Goal: Task Accomplishment & Management: Manage account settings

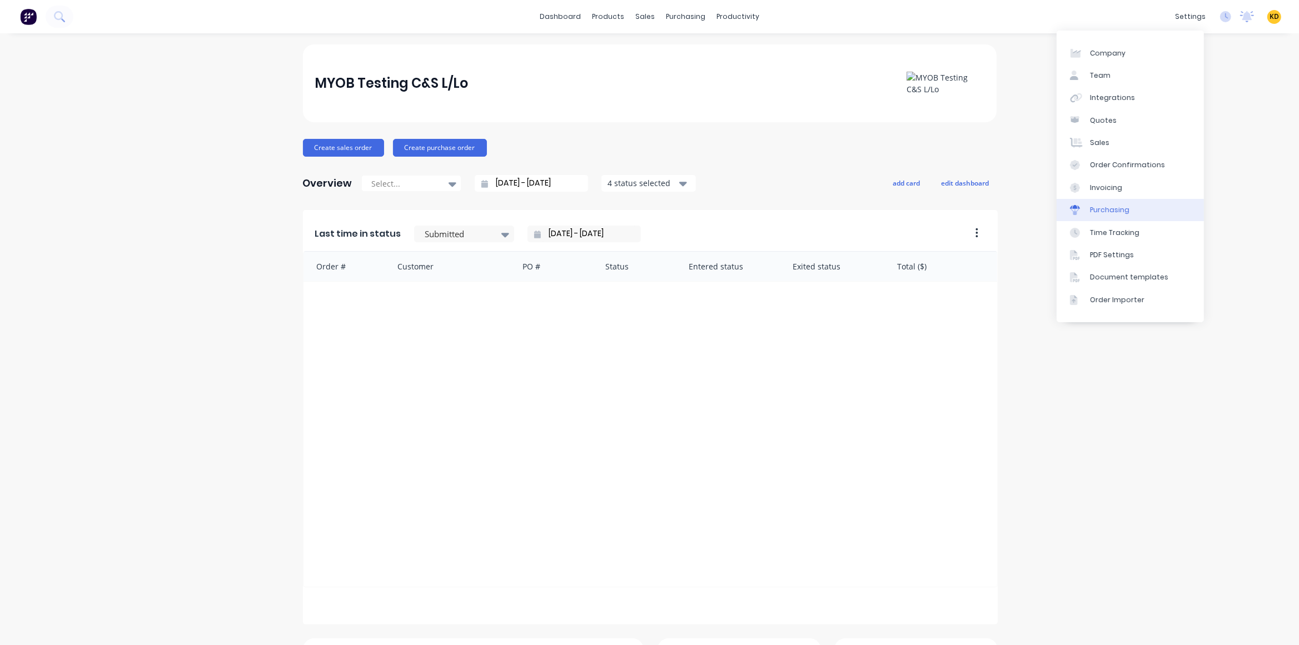
click at [1147, 221] on link "Purchasing" at bounding box center [1130, 210] width 147 height 22
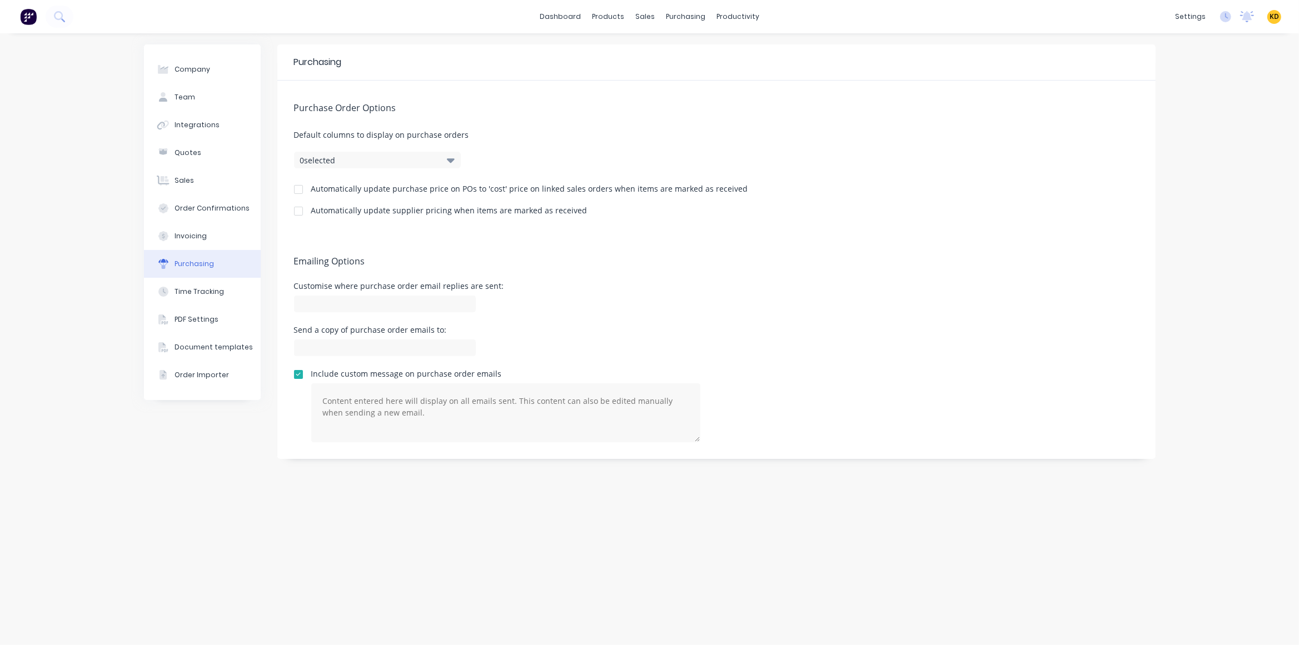
click at [297, 212] on div at bounding box center [298, 211] width 22 height 22
click at [298, 187] on div at bounding box center [298, 189] width 22 height 22
click at [769, 127] on div "Purchase Order Options Default columns to display on purchase orders 0 selected…" at bounding box center [716, 157] width 878 height 153
click at [620, 55] on link "Product Catalogue" at bounding box center [663, 53] width 147 height 22
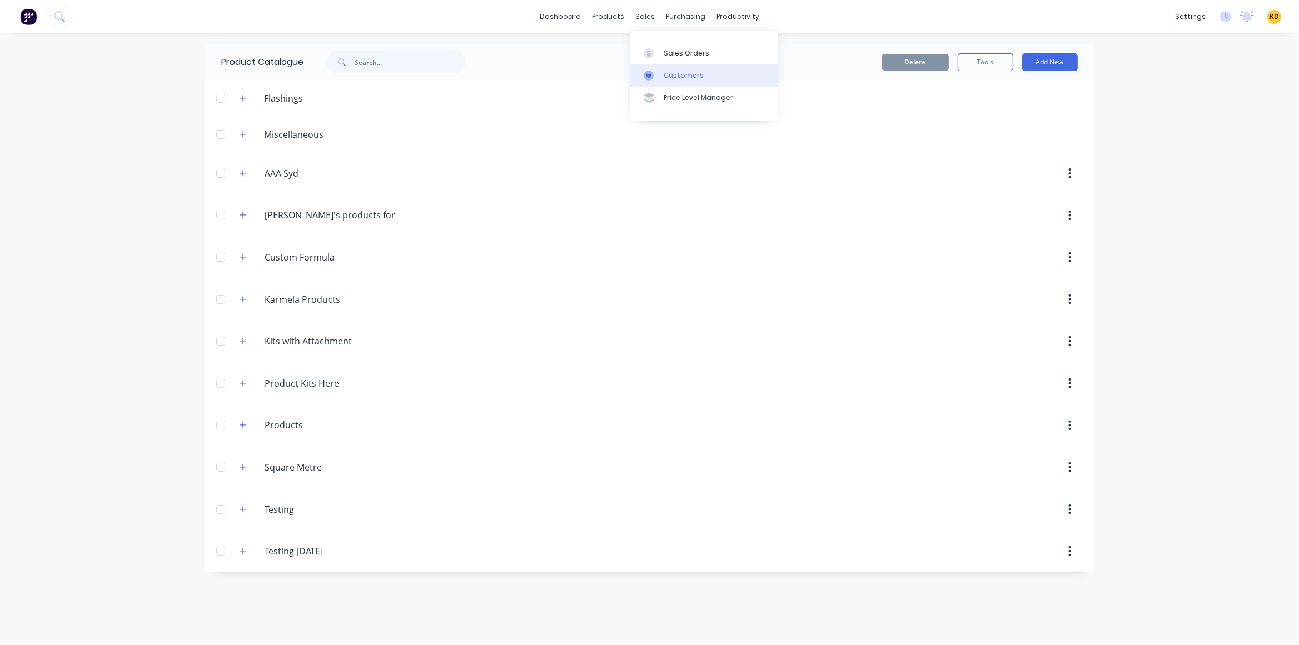
click at [674, 67] on link "Customers" at bounding box center [703, 75] width 147 height 22
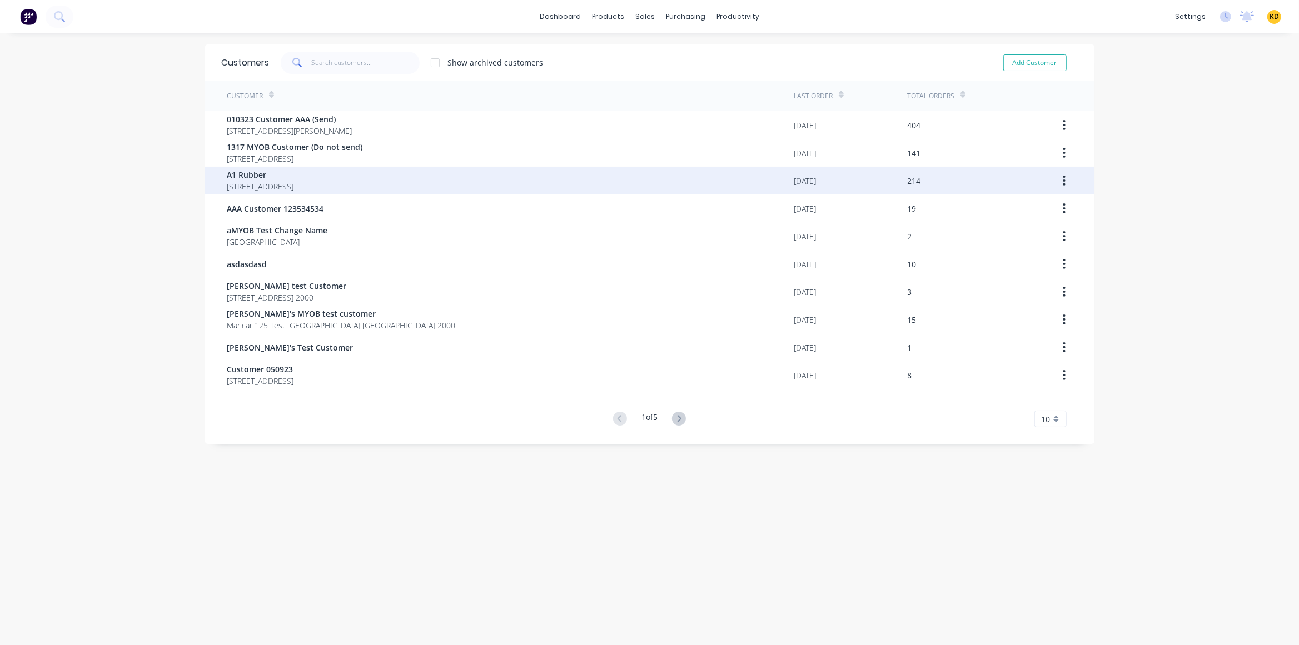
click at [444, 168] on div "A1 Rubber 34 Binary St" at bounding box center [510, 181] width 567 height 28
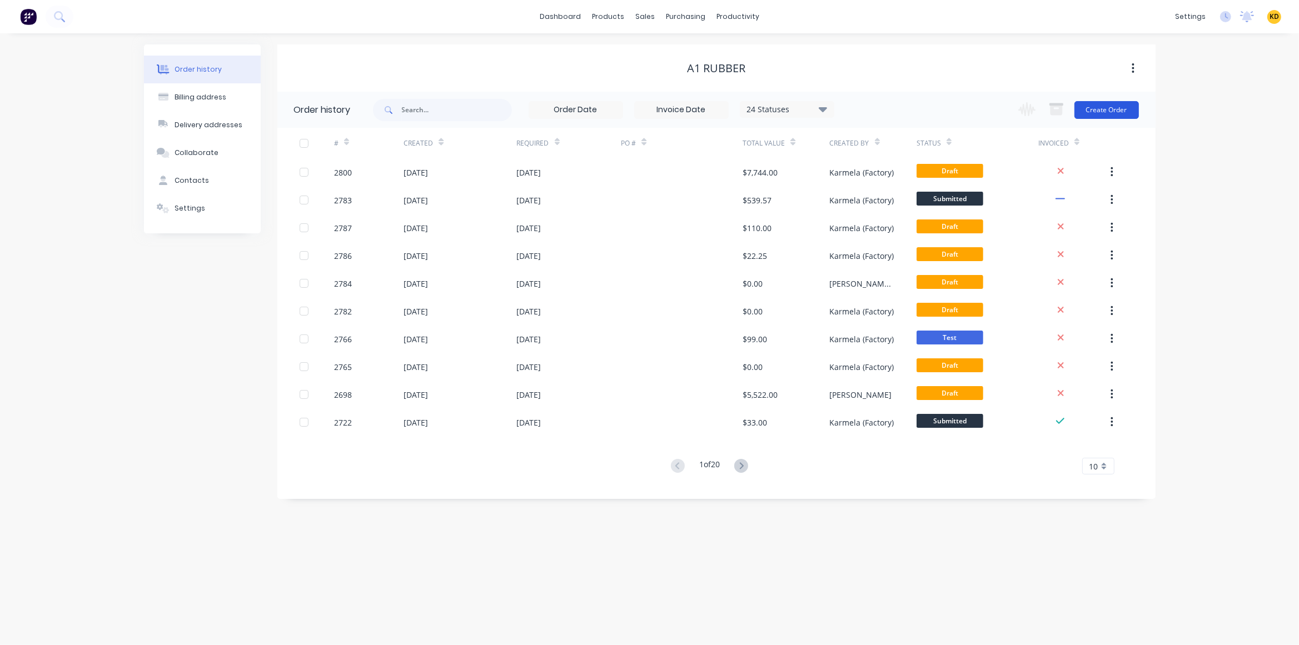
click at [1111, 111] on button "Create Order" at bounding box center [1107, 110] width 64 height 18
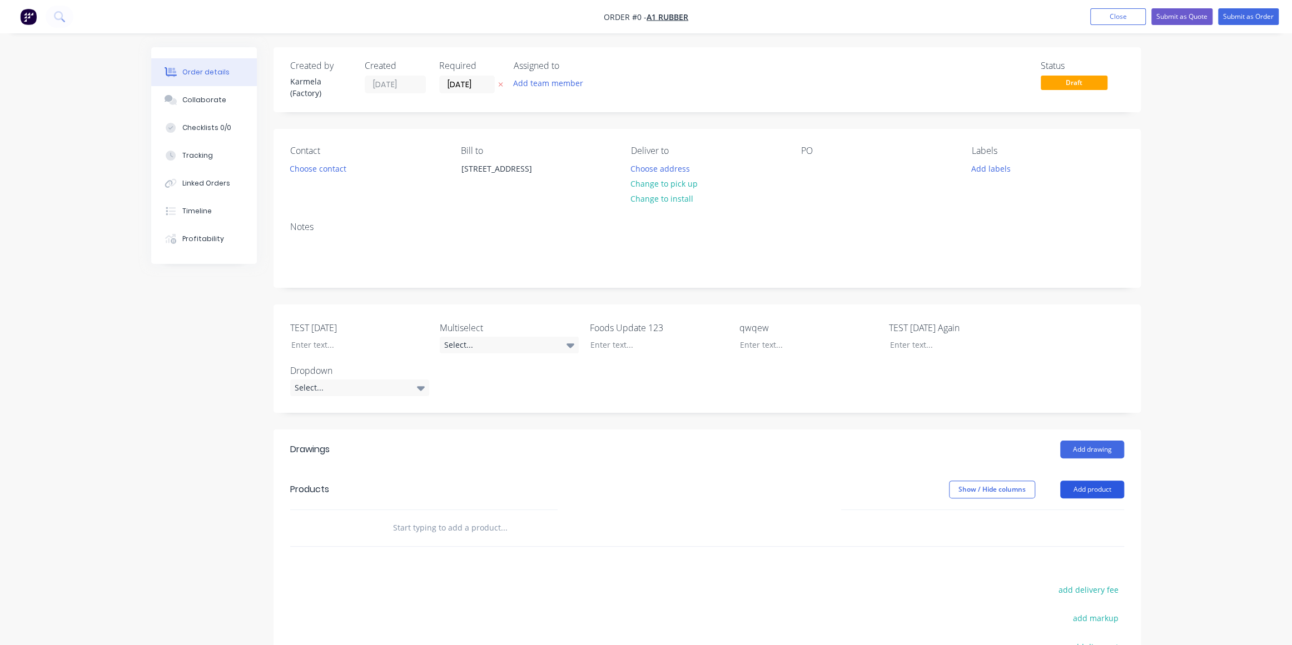
click at [1095, 489] on button "Add product" at bounding box center [1092, 490] width 64 height 18
click at [1085, 523] on div "Product catalogue" at bounding box center [1072, 518] width 86 height 16
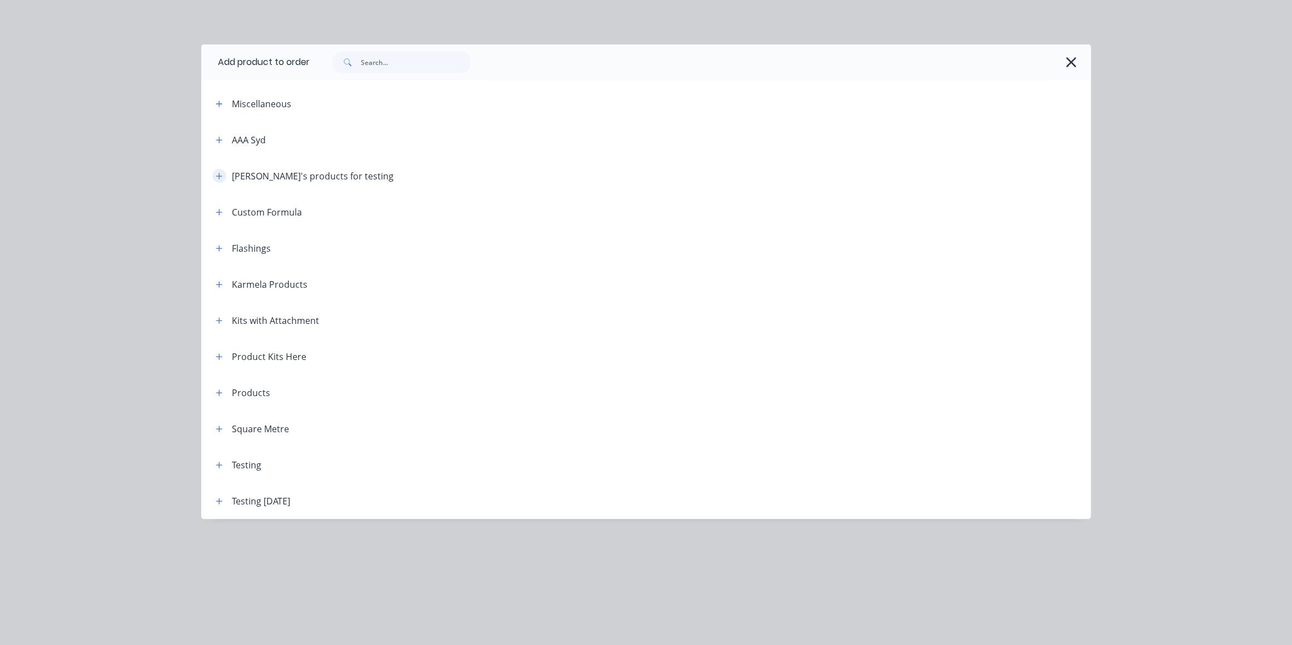
click at [218, 181] on button "button" at bounding box center [219, 176] width 14 height 14
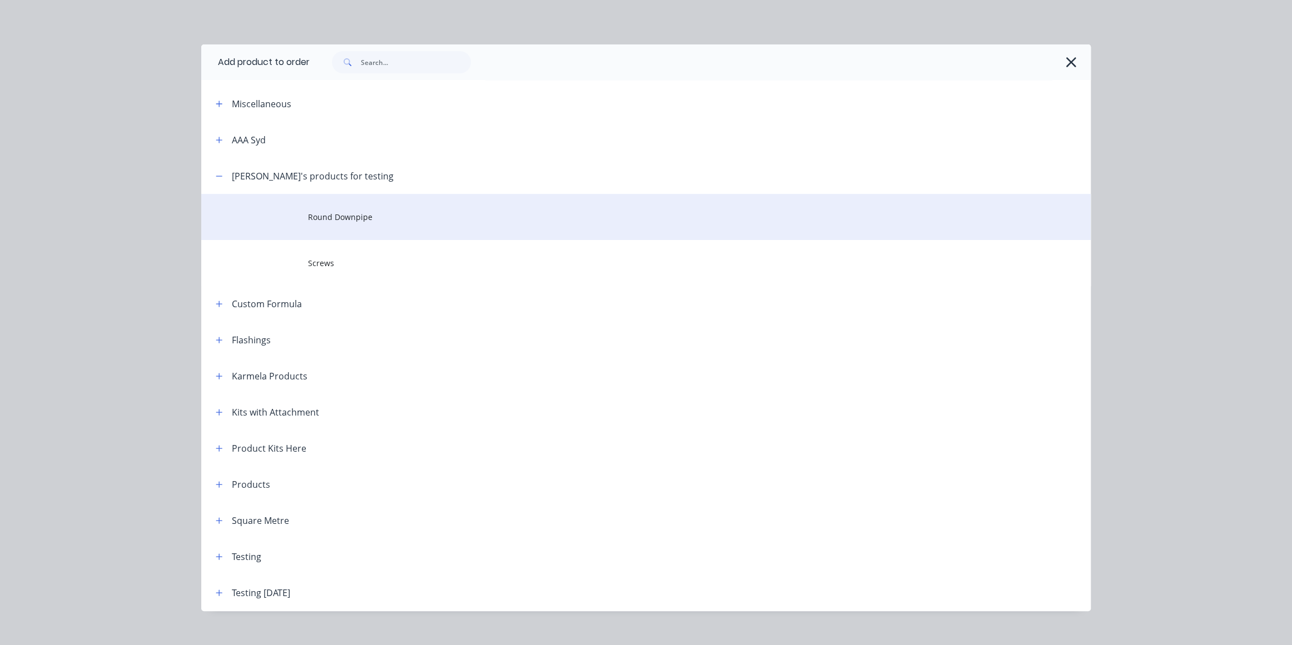
click at [417, 221] on span "Round Downpipe" at bounding box center [621, 217] width 626 height 12
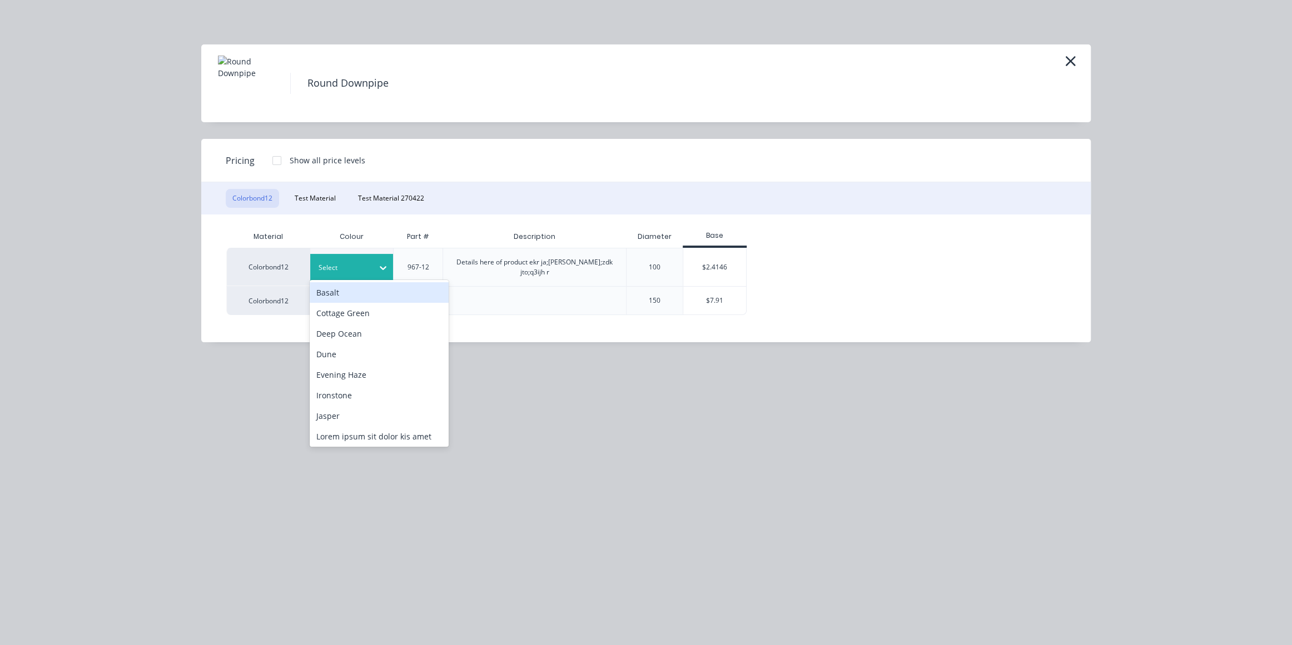
click at [340, 263] on div at bounding box center [344, 268] width 50 height 12
click at [367, 352] on div "Dune" at bounding box center [379, 354] width 139 height 21
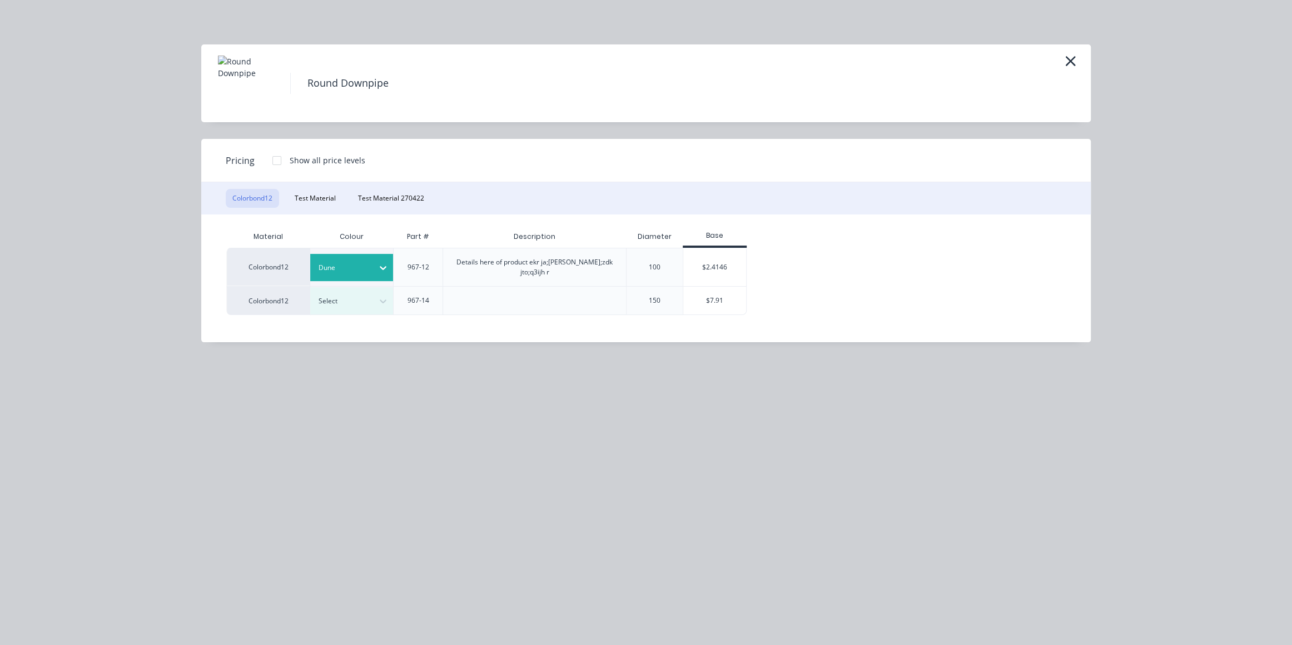
click at [277, 160] on div at bounding box center [277, 161] width 22 height 22
click at [731, 266] on div "$2.4146" at bounding box center [714, 268] width 63 height 38
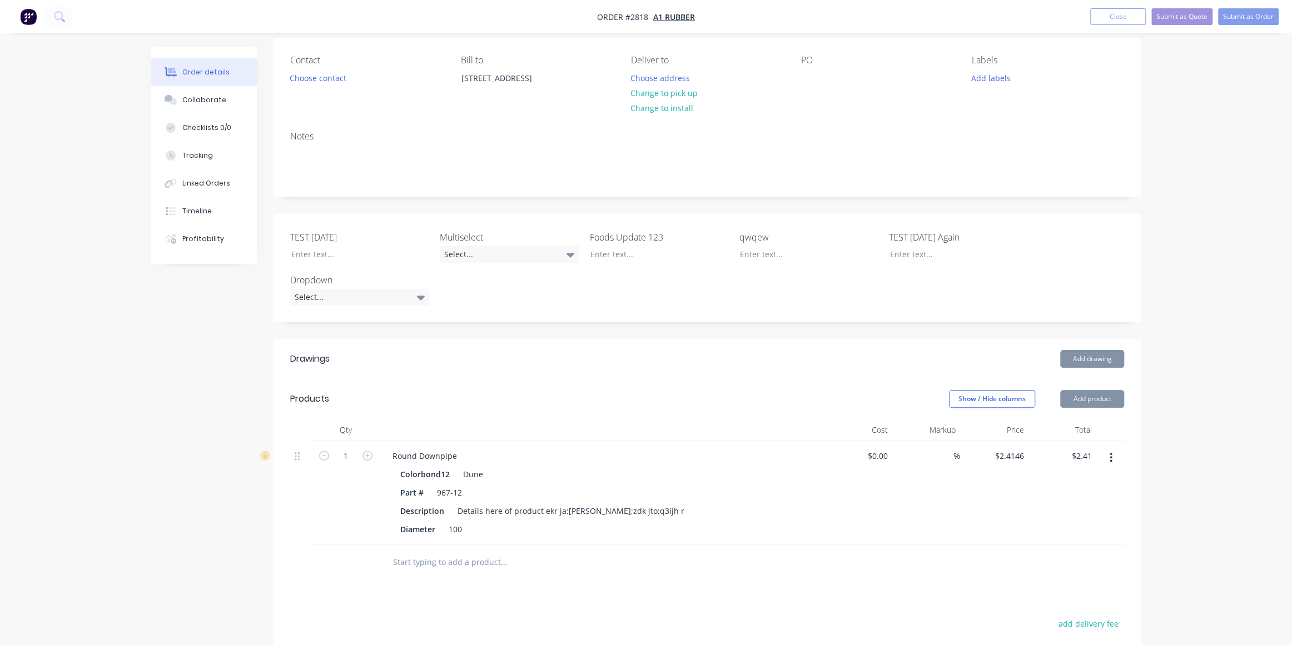
scroll to position [182, 0]
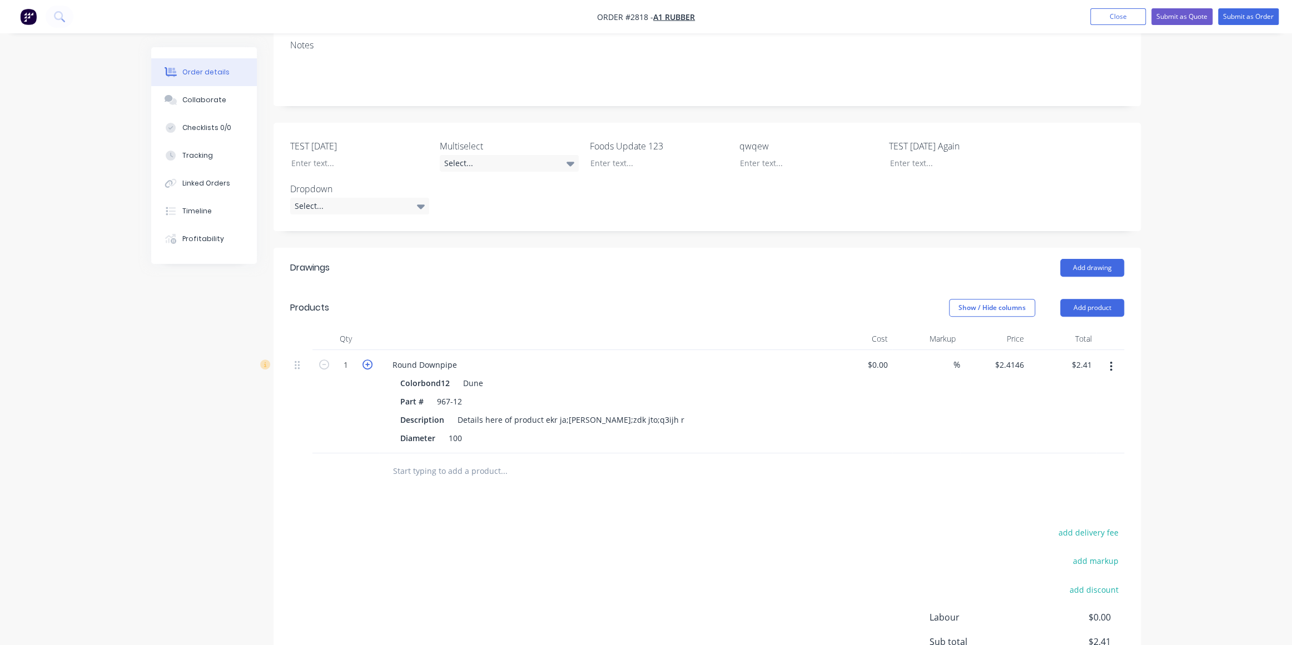
click at [365, 366] on icon "button" at bounding box center [367, 365] width 10 height 10
type input "2"
type input "$4.83"
click at [365, 366] on icon "button" at bounding box center [367, 365] width 10 height 10
type input "3"
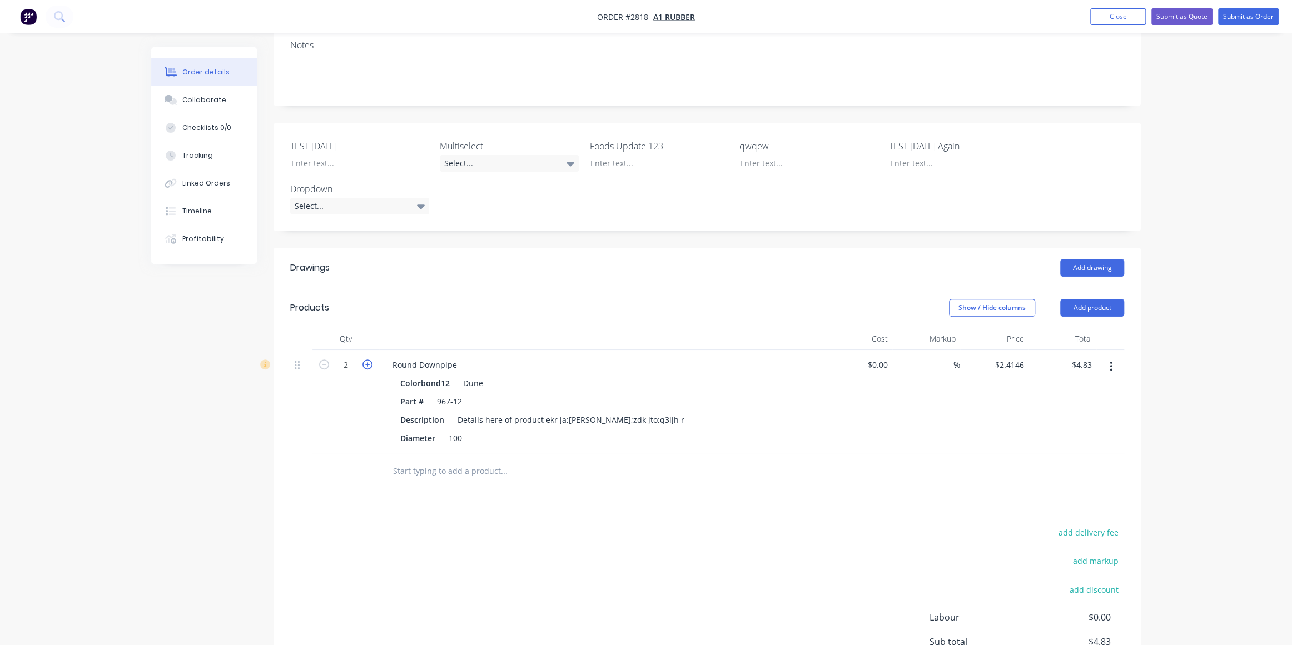
type input "$7.24"
click at [238, 410] on div "Created by Karmela (Factory) Created 05/09/25 Required 05/09/25 Assigned to Add…" at bounding box center [646, 319] width 990 height 908
click at [1003, 365] on input "2.4146" at bounding box center [1011, 365] width 34 height 16
type input "$20.00"
type input "$60.00"
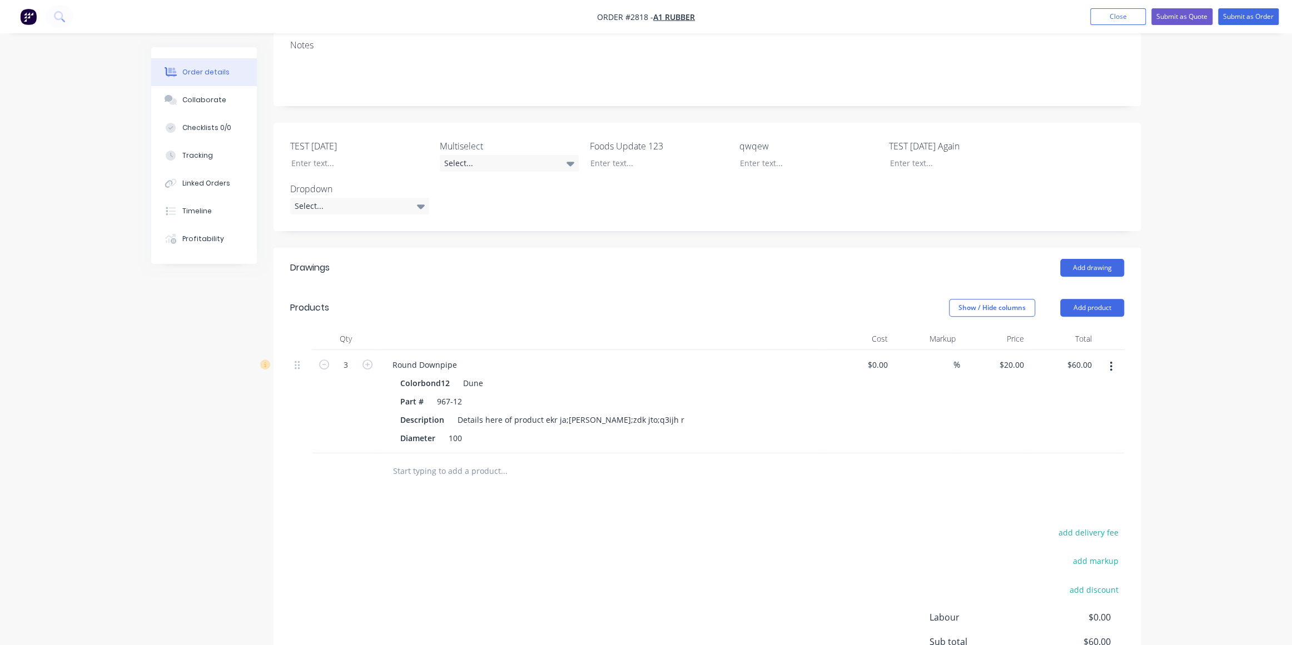
click at [1185, 366] on div "Order details Collaborate Checklists 0/0 Tracking Linked Orders Timeline Profit…" at bounding box center [646, 295] width 1292 height 955
click at [1248, 17] on button "Submit as Order" at bounding box center [1248, 16] width 61 height 17
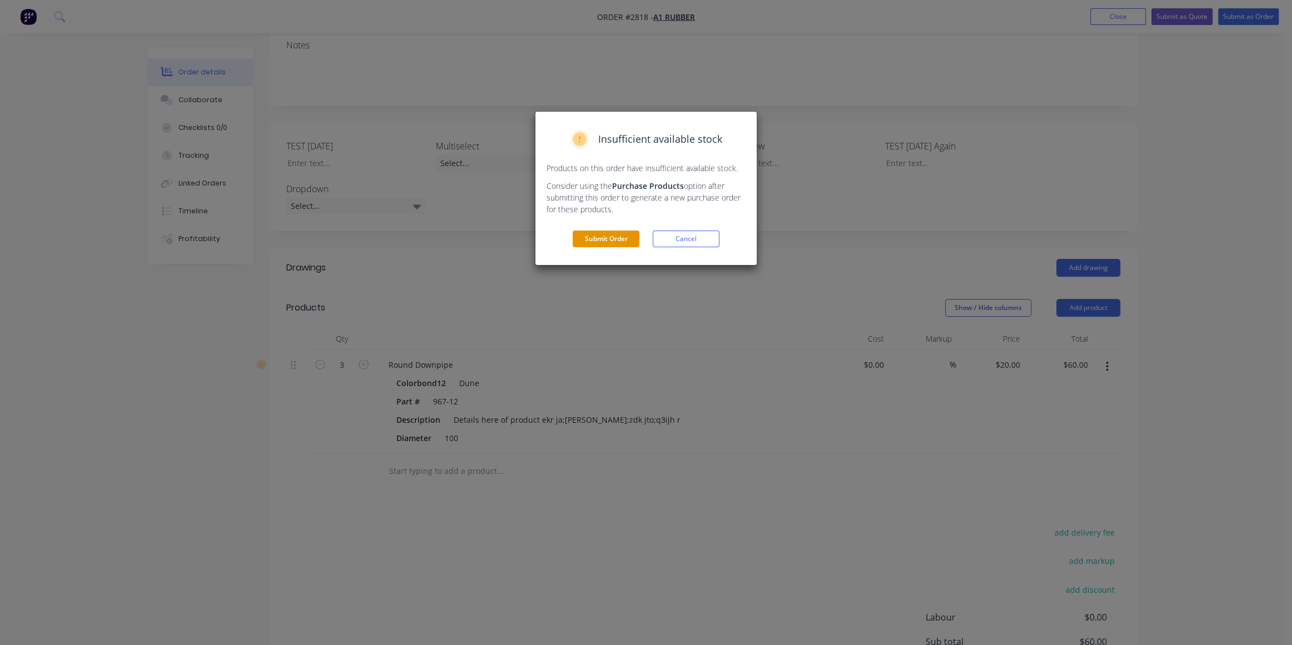
click at [616, 243] on button "Submit Order" at bounding box center [606, 239] width 67 height 17
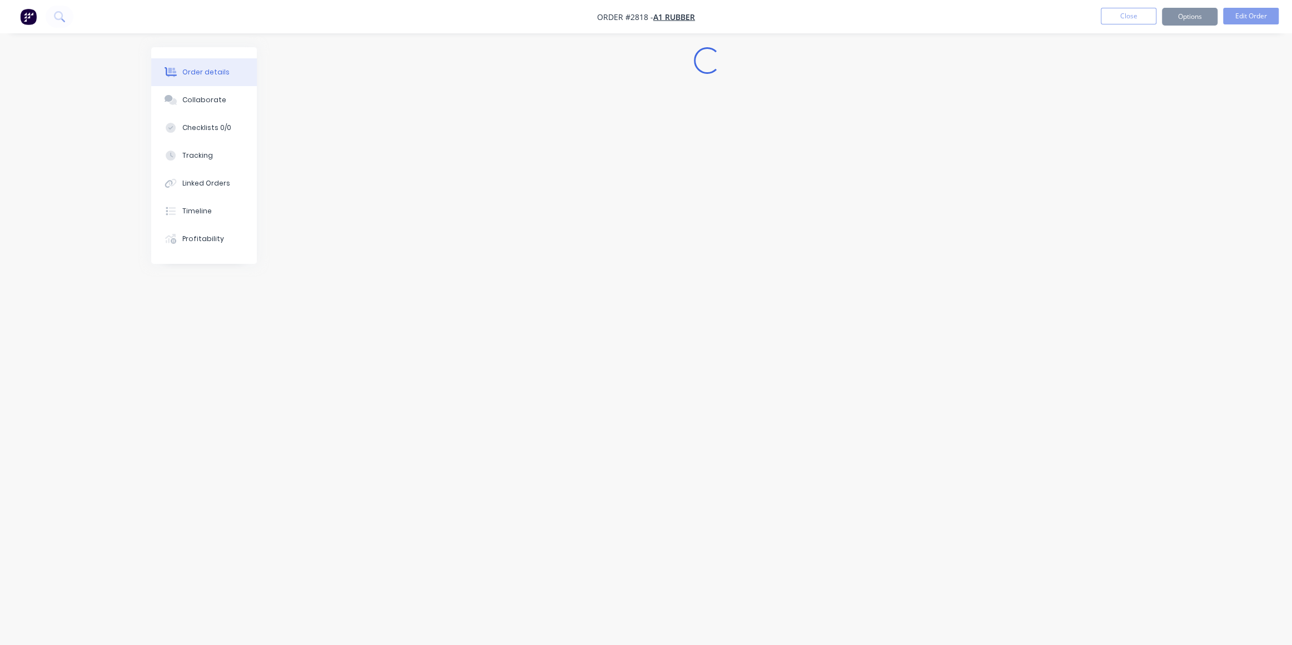
scroll to position [0, 0]
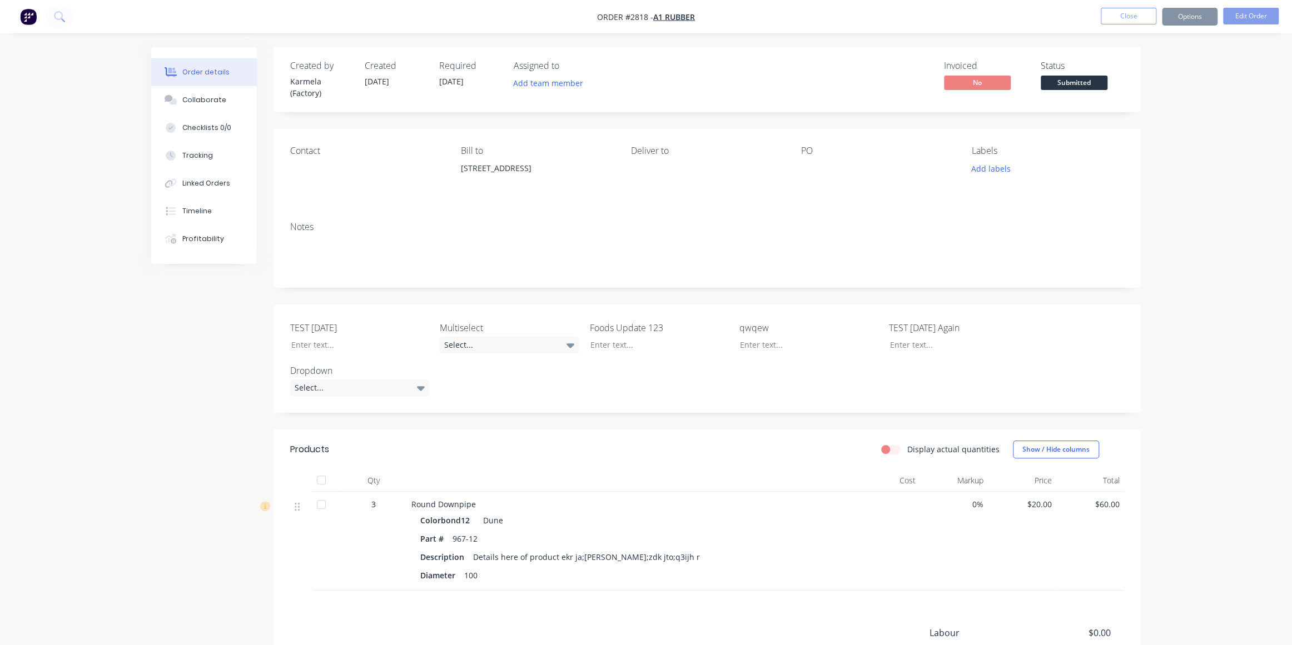
click at [1189, 21] on button "Options" at bounding box center [1190, 17] width 56 height 18
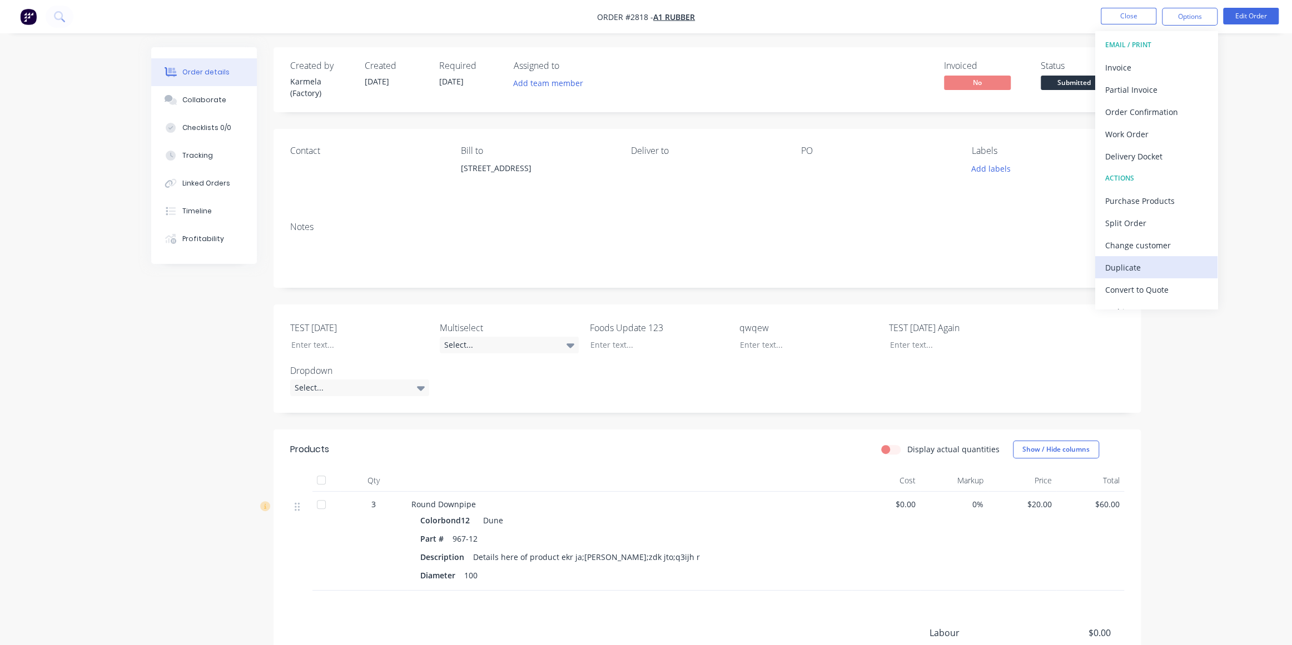
click at [1145, 264] on div "Duplicate" at bounding box center [1156, 268] width 102 height 16
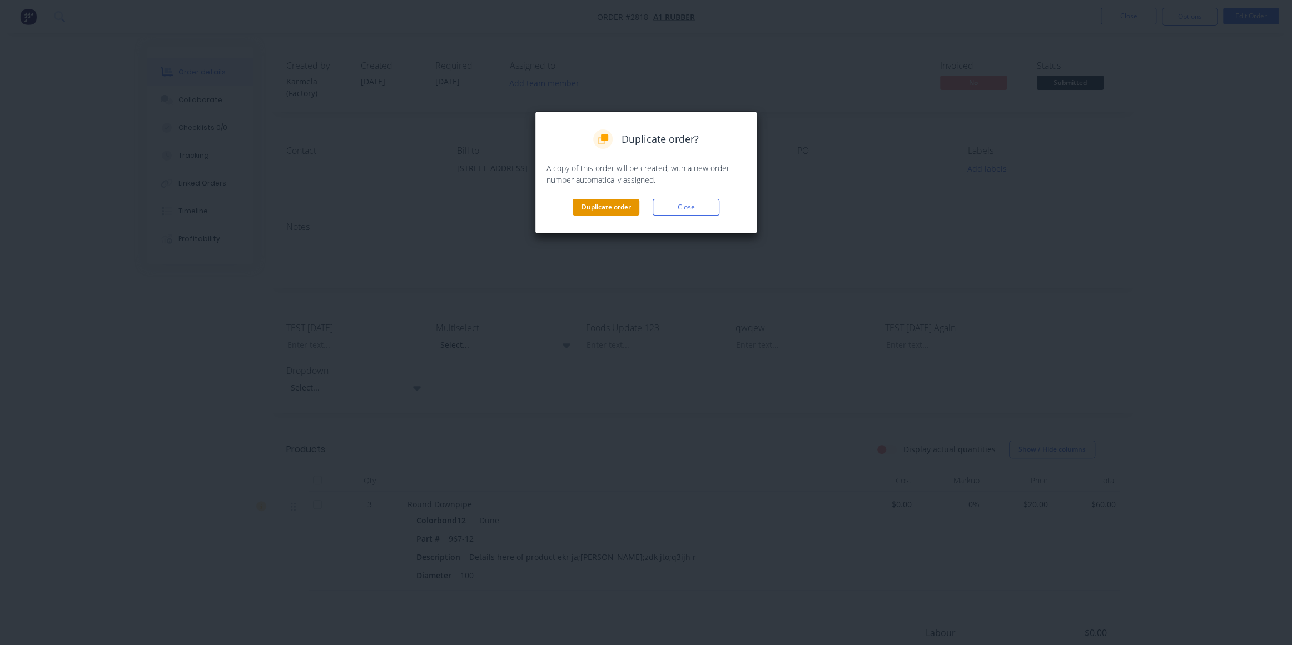
click at [611, 199] on button "Duplicate order" at bounding box center [606, 207] width 67 height 17
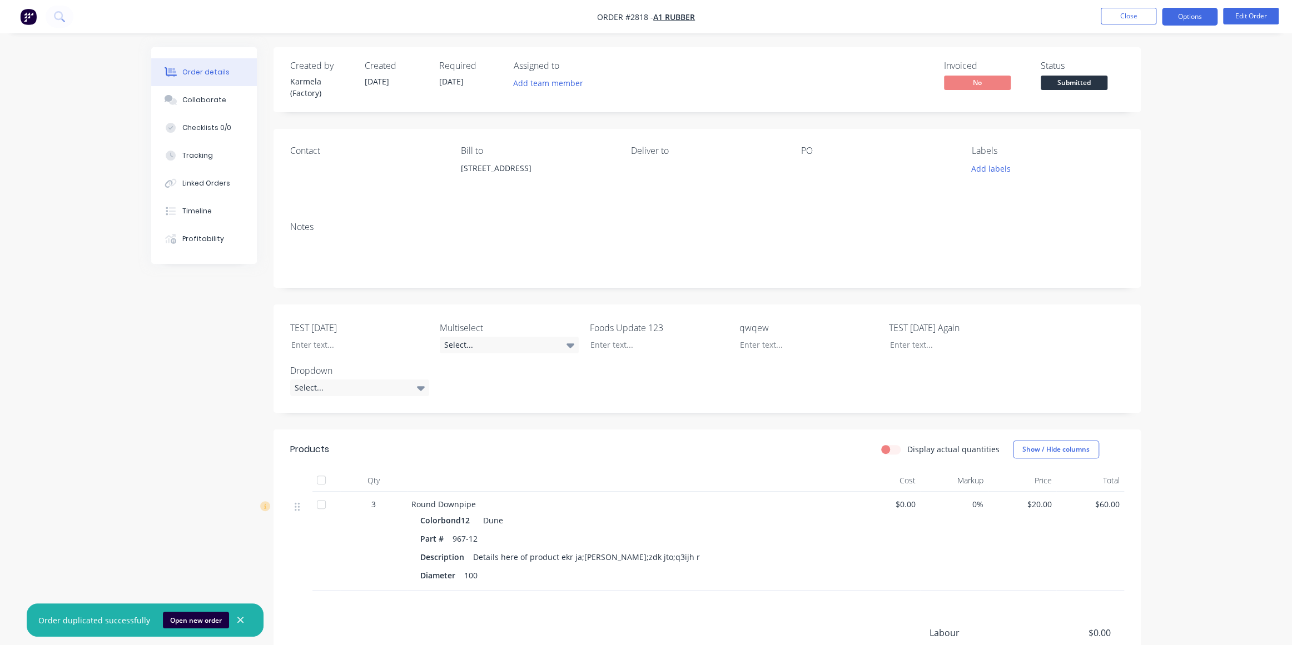
click at [1184, 23] on button "Options" at bounding box center [1190, 17] width 56 height 18
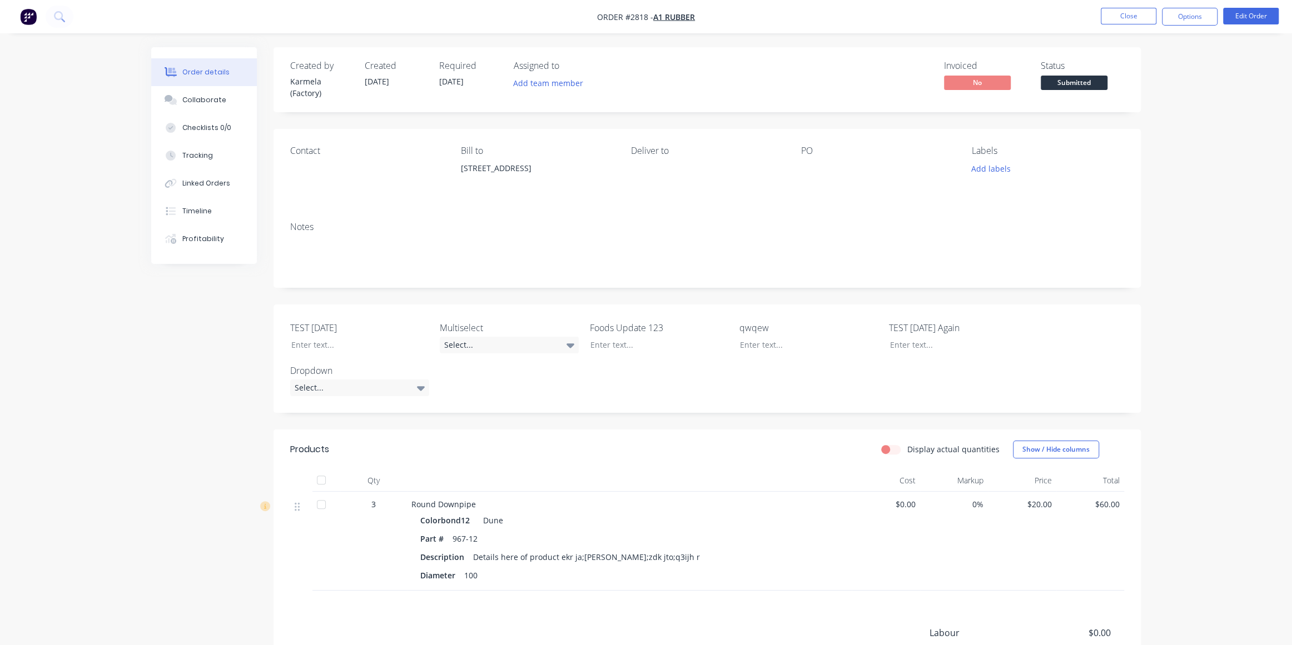
drag, startPoint x: 1256, startPoint y: 128, endPoint x: 1203, endPoint y: 37, distance: 106.1
click at [1256, 128] on div "Order details Collaborate Checklists 0/0 Tracking Linked Orders Timeline Profit…" at bounding box center [646, 394] width 1292 height 789
click at [1191, 16] on button "Options" at bounding box center [1190, 17] width 56 height 18
drag, startPoint x: 1255, startPoint y: 135, endPoint x: 1211, endPoint y: 50, distance: 95.5
click at [1254, 135] on div "Order details Collaborate Checklists 0/0 Tracking Linked Orders Timeline Profit…" at bounding box center [646, 394] width 1292 height 789
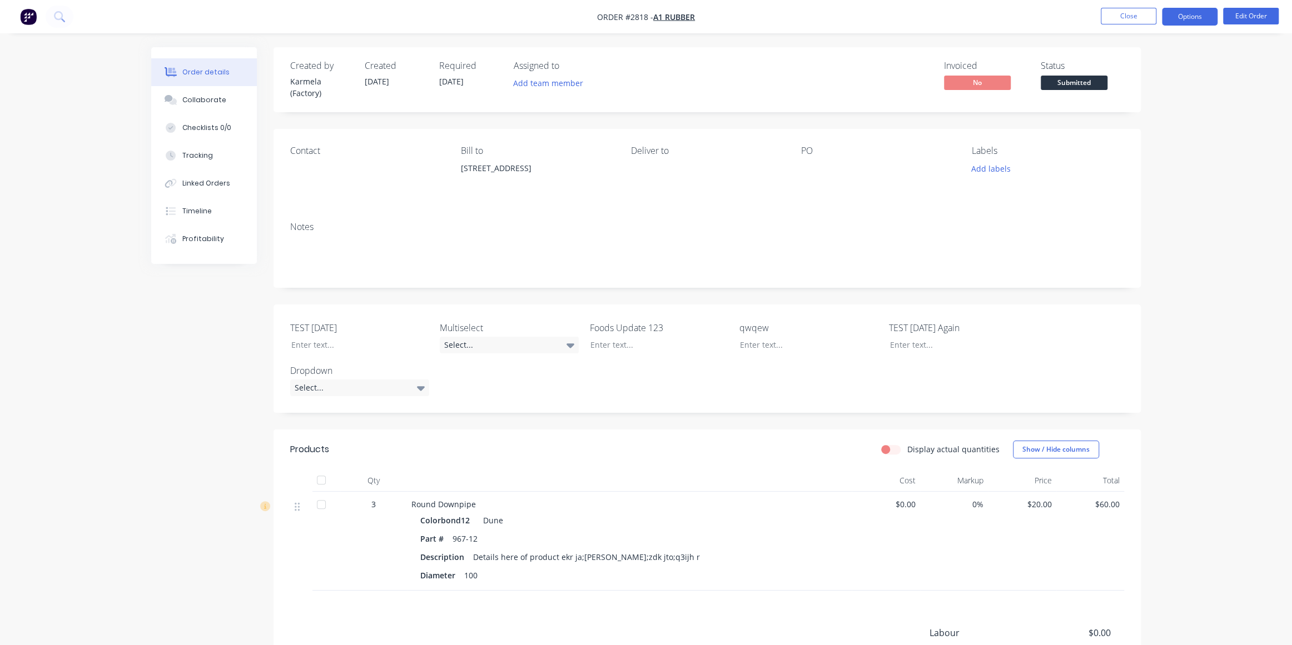
click at [1179, 13] on button "Options" at bounding box center [1190, 17] width 56 height 18
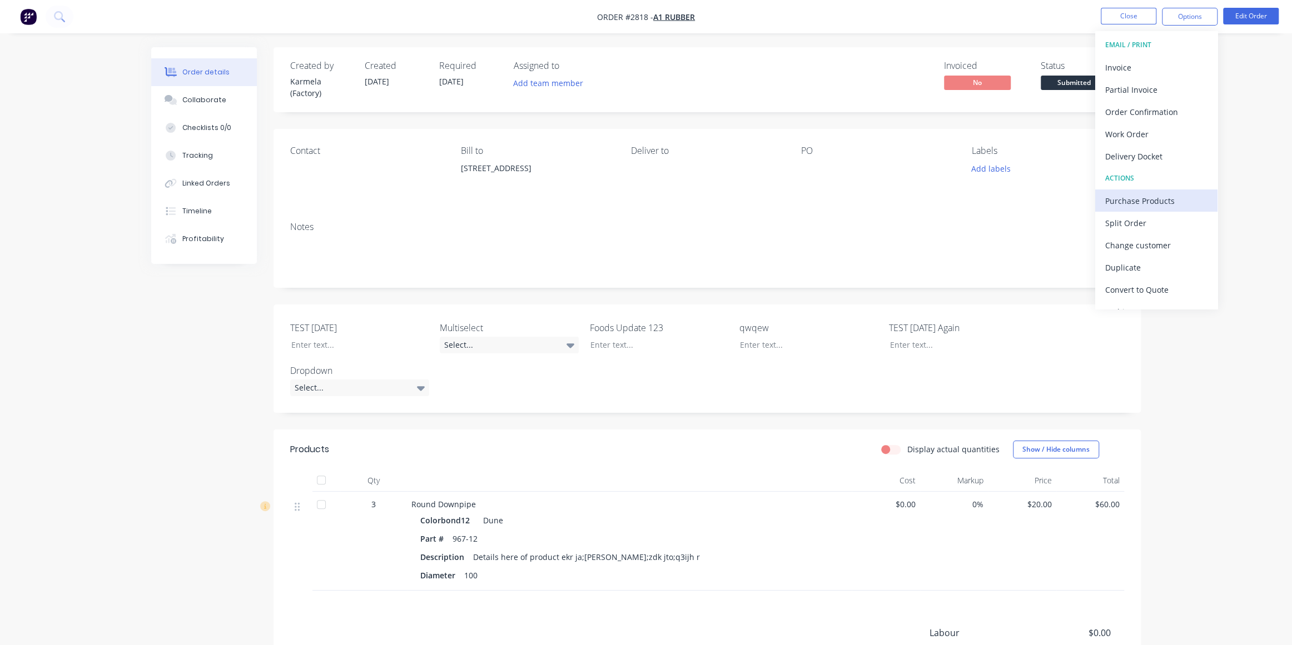
click at [1193, 199] on div "Purchase Products" at bounding box center [1156, 201] width 102 height 16
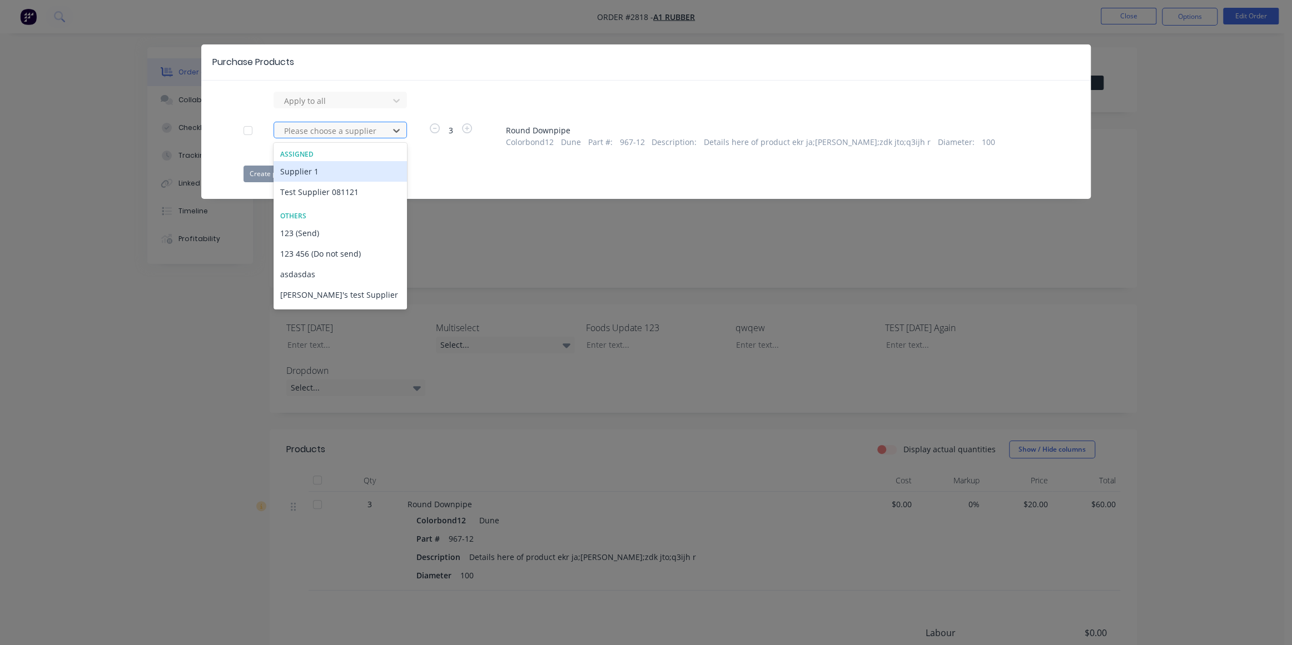
click at [313, 131] on div at bounding box center [333, 131] width 100 height 14
click at [319, 196] on div "Test Supplier 081121" at bounding box center [340, 192] width 133 height 21
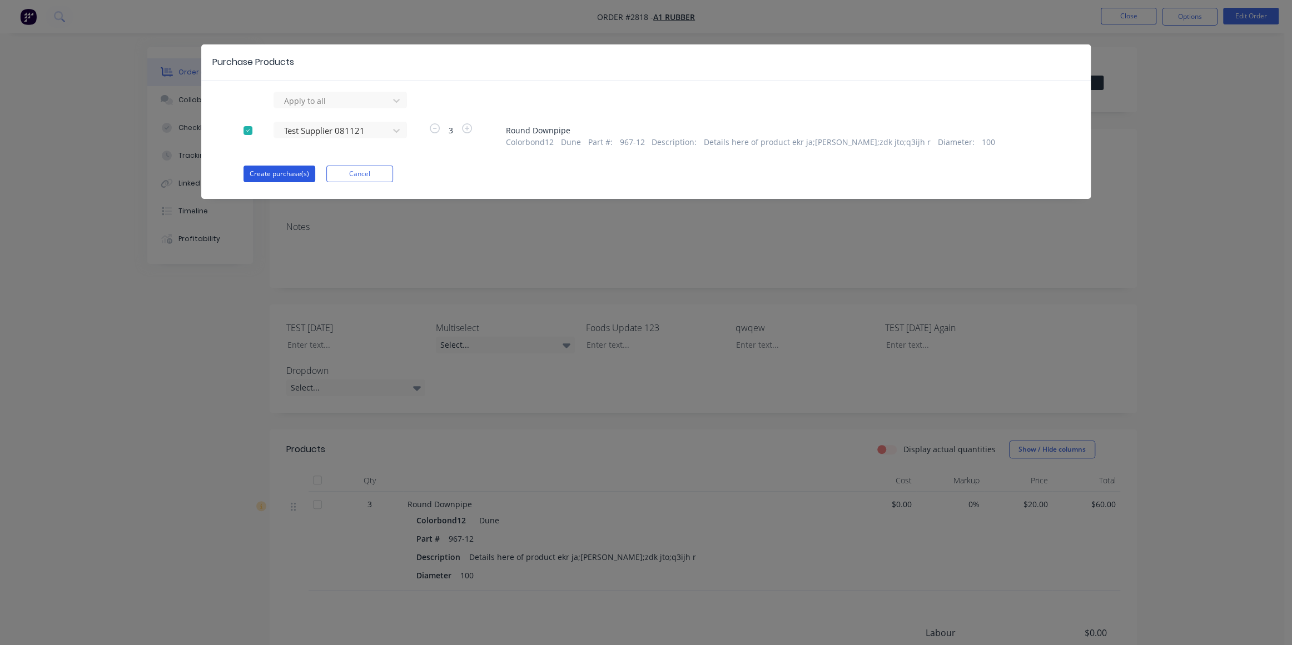
click at [292, 172] on button "Create purchase(s)" at bounding box center [280, 174] width 72 height 17
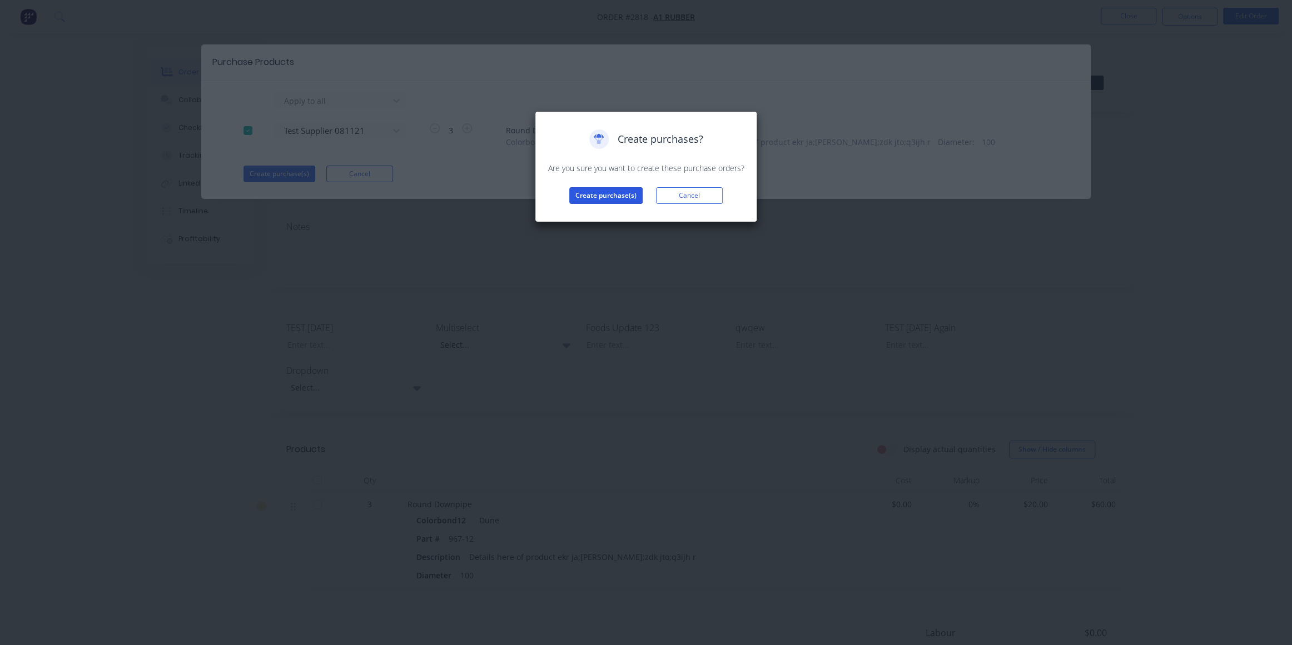
click at [617, 193] on button "Create purchase(s)" at bounding box center [605, 195] width 73 height 17
click at [617, 213] on button "View purchase(s)" at bounding box center [606, 213] width 67 height 17
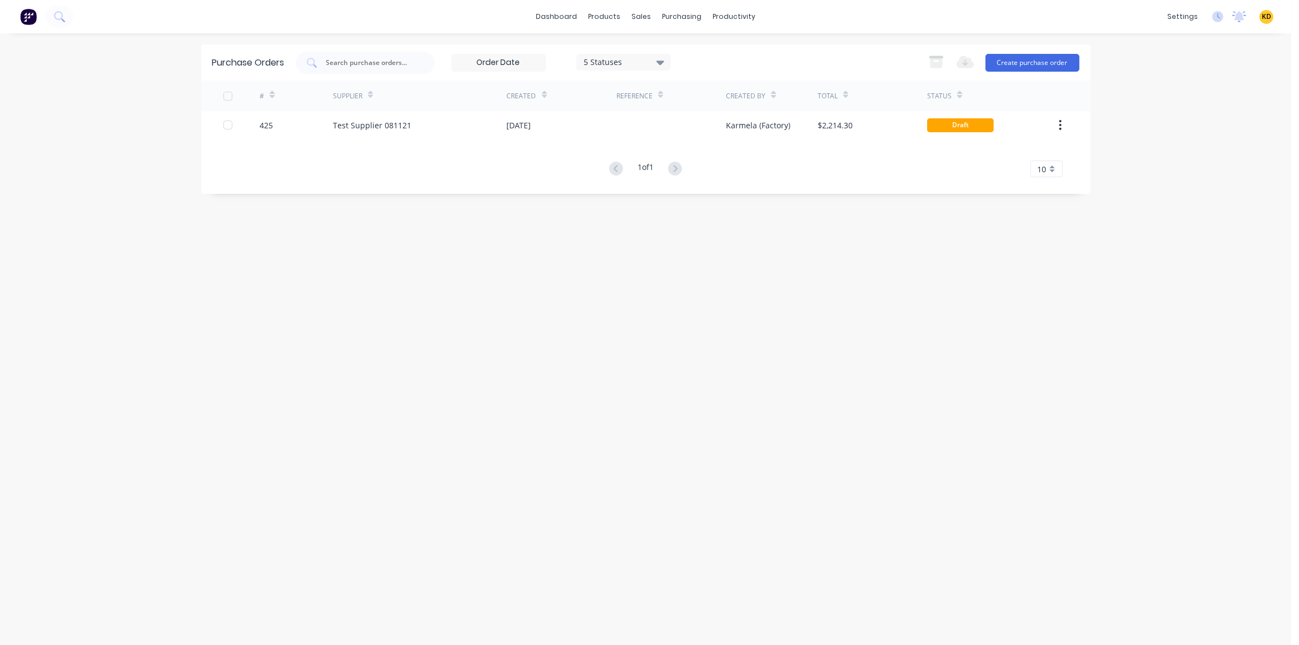
click at [684, 138] on div at bounding box center [672, 125] width 110 height 28
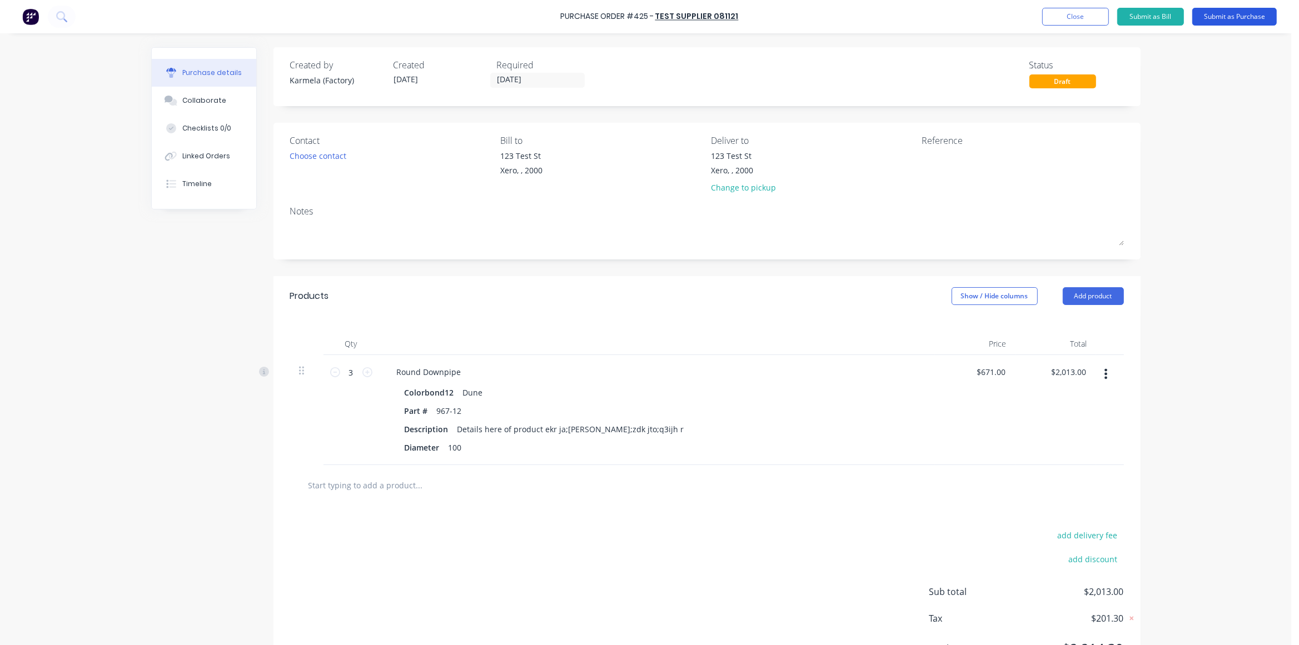
click at [1241, 24] on button "Submit as Purchase" at bounding box center [1235, 17] width 85 height 18
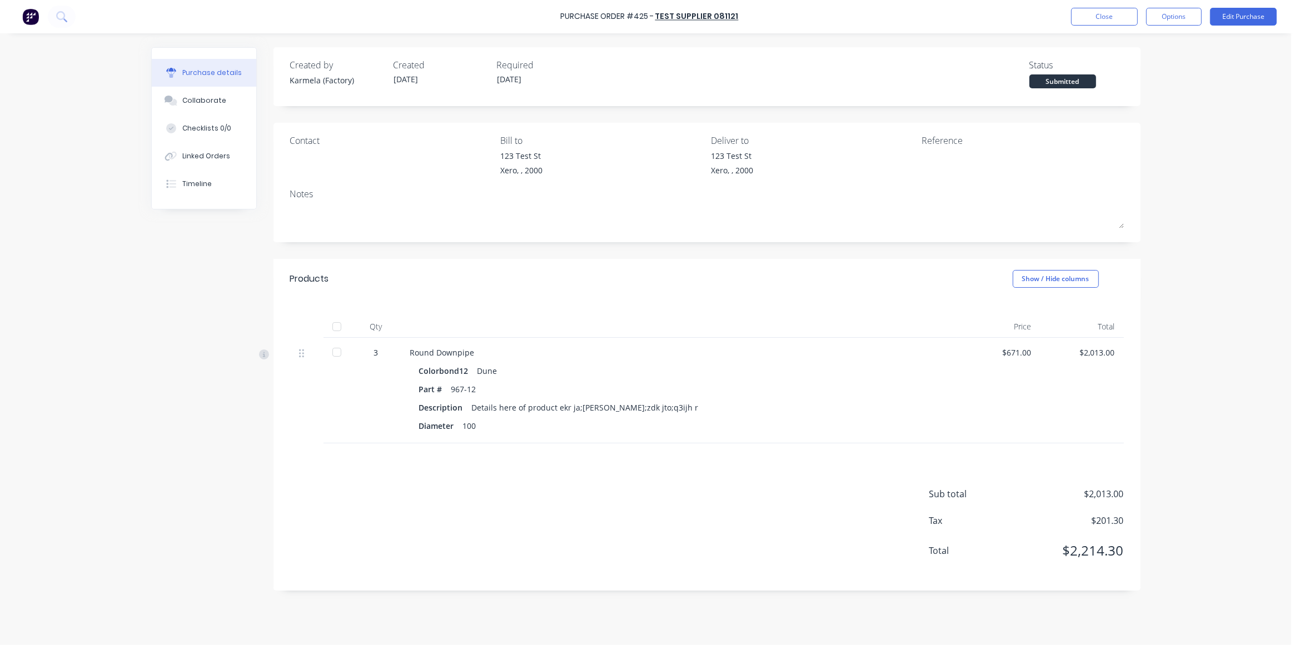
click at [1033, 354] on div "$671.00" at bounding box center [998, 391] width 83 height 106
click at [1231, 335] on div "Purchase Order #425 - Test Supplier 081121 Close Options Edit Purchase Purchase…" at bounding box center [645, 322] width 1291 height 645
click at [337, 328] on div at bounding box center [337, 327] width 22 height 22
click at [213, 154] on div "Linked Orders" at bounding box center [206, 156] width 48 height 10
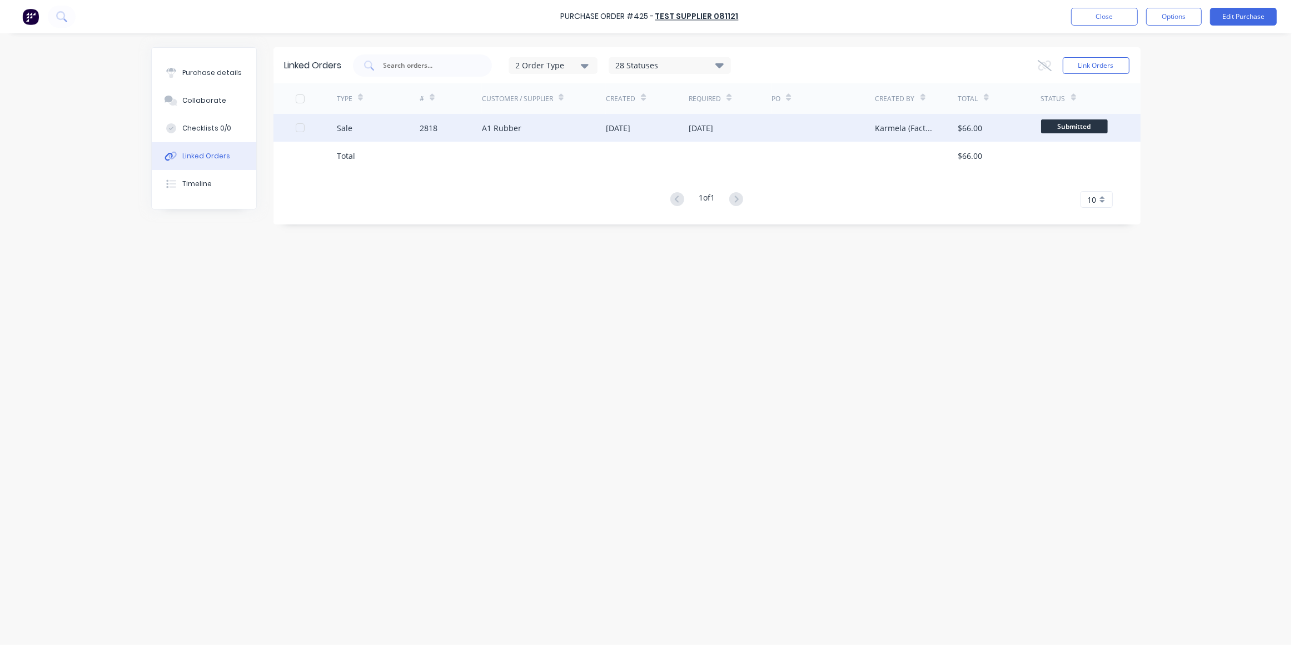
click at [710, 126] on div "[DATE]" at bounding box center [701, 128] width 24 height 12
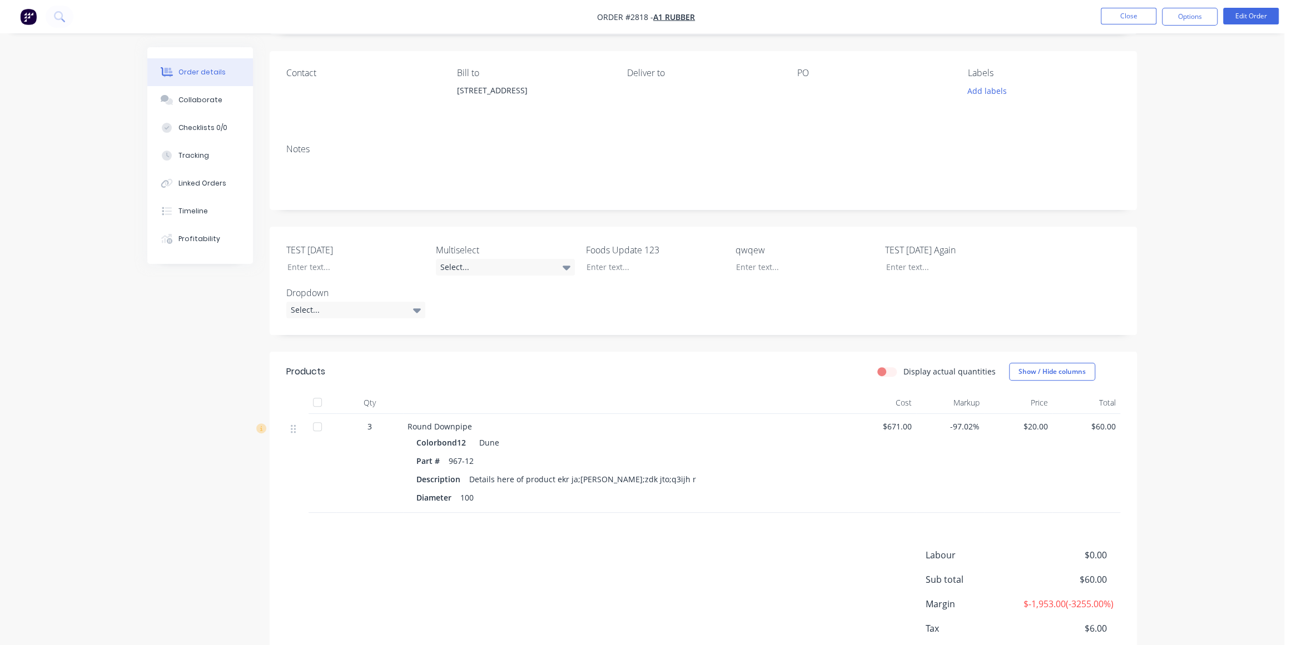
scroll to position [156, 0]
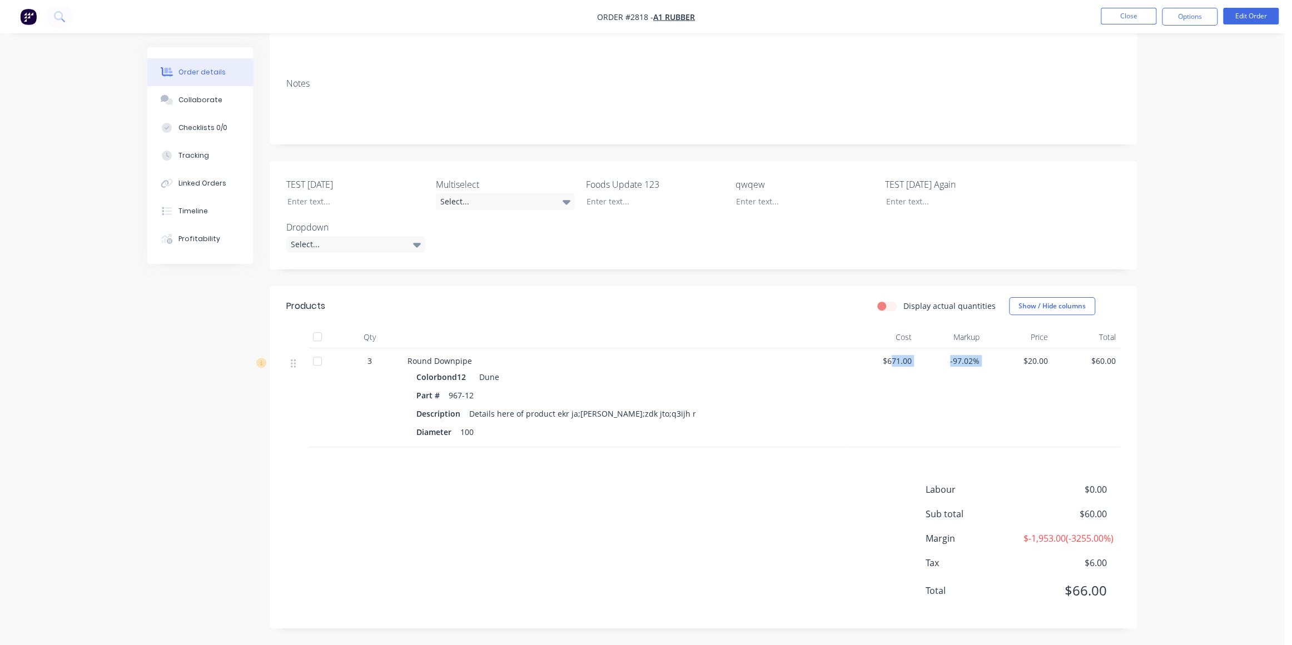
drag, startPoint x: 891, startPoint y: 345, endPoint x: 1000, endPoint y: 345, distance: 109.0
click at [1000, 349] on div "3 Round Downpipe Colorbond12 Dune Part # 967-12 Description Details here of pro…" at bounding box center [703, 398] width 834 height 99
click at [1223, 292] on div "Order details Collaborate Checklists 0/0 Tracking Linked Orders Timeline Profit…" at bounding box center [642, 251] width 1284 height 789
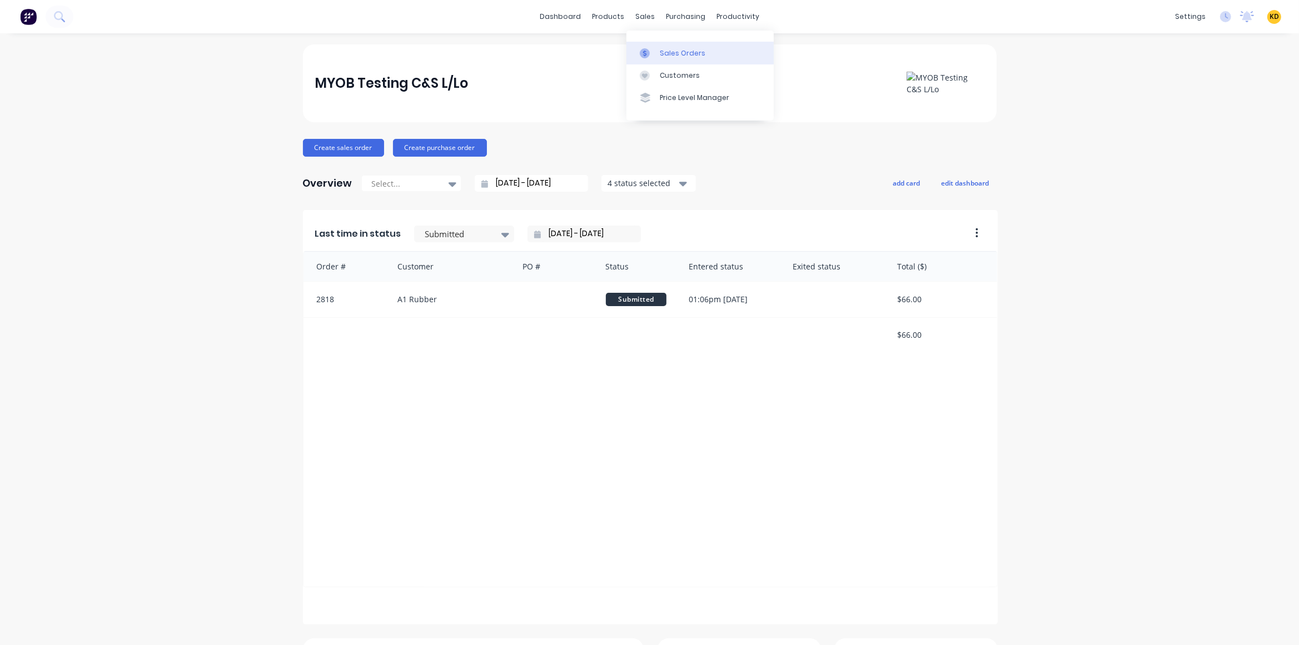
click at [665, 60] on link "Sales Orders" at bounding box center [700, 53] width 147 height 22
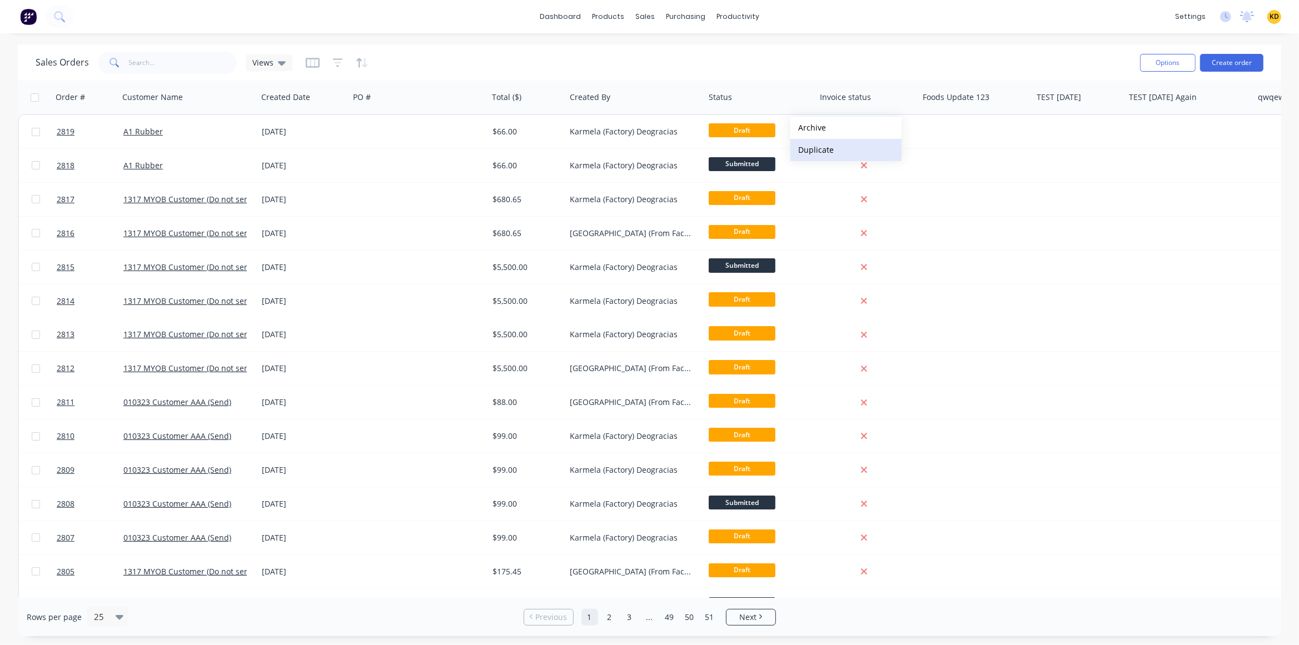
click at [817, 155] on button "Duplicate" at bounding box center [846, 150] width 111 height 22
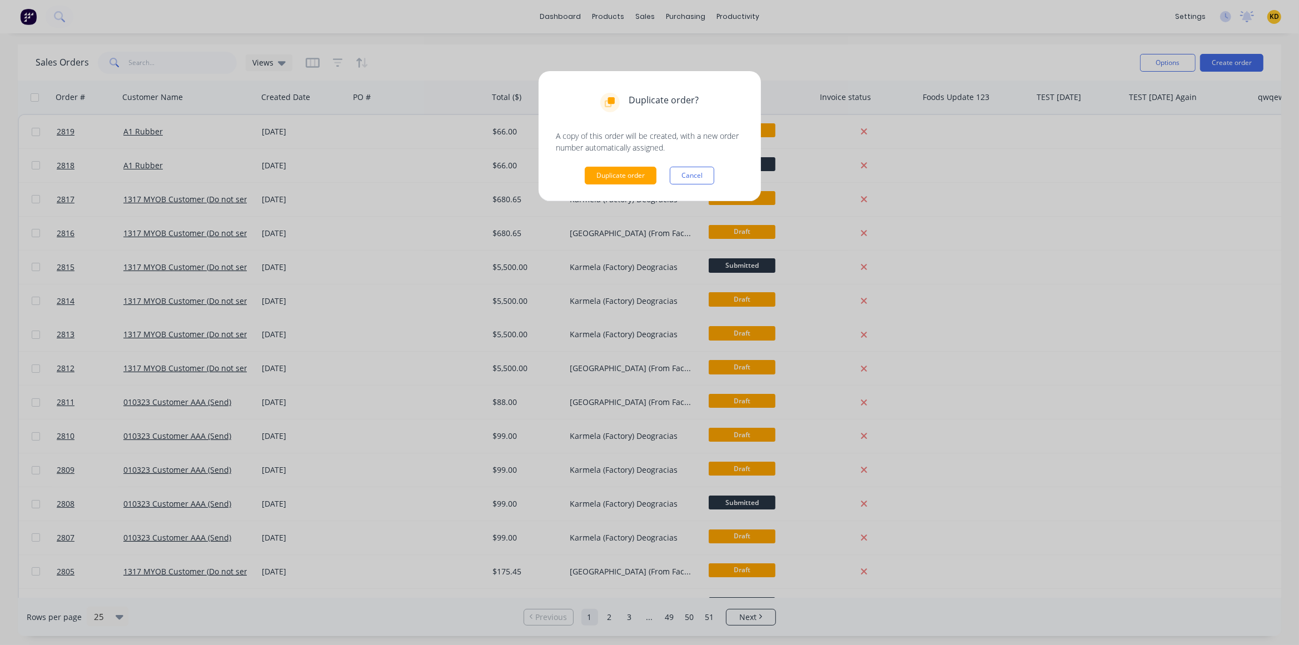
click at [594, 176] on button "Duplicate order" at bounding box center [621, 176] width 72 height 18
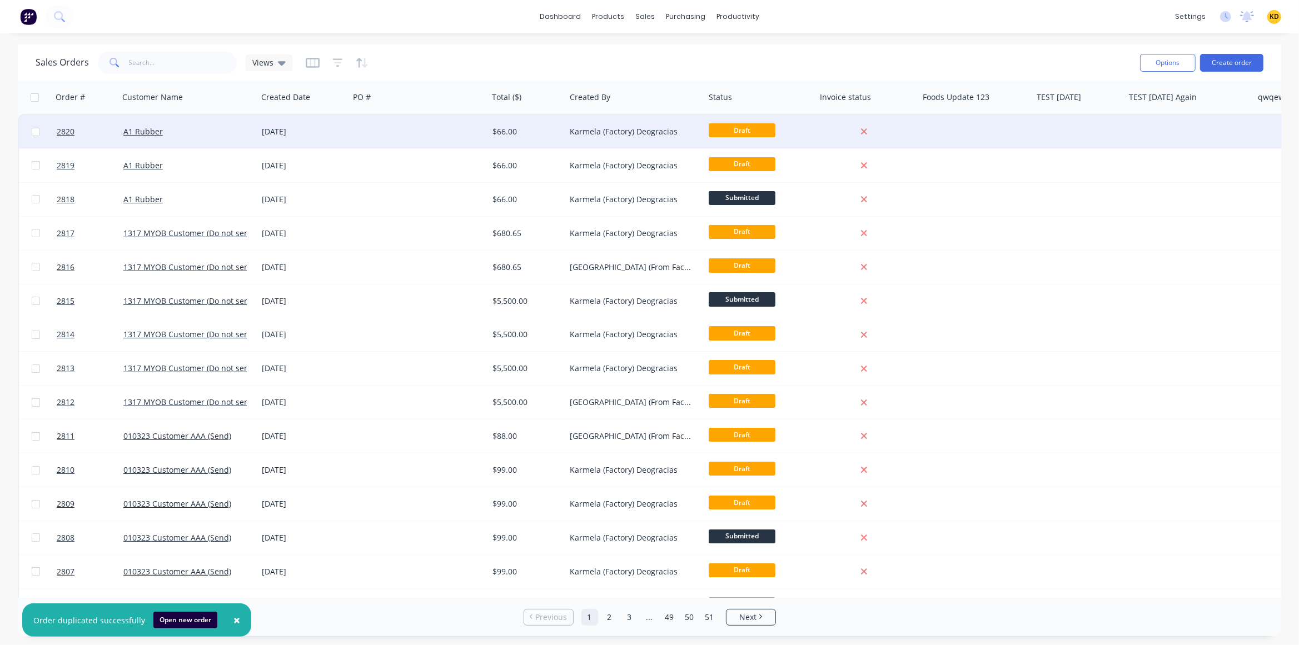
click at [645, 135] on div "Karmela (Factory) Deogracias" at bounding box center [631, 131] width 123 height 11
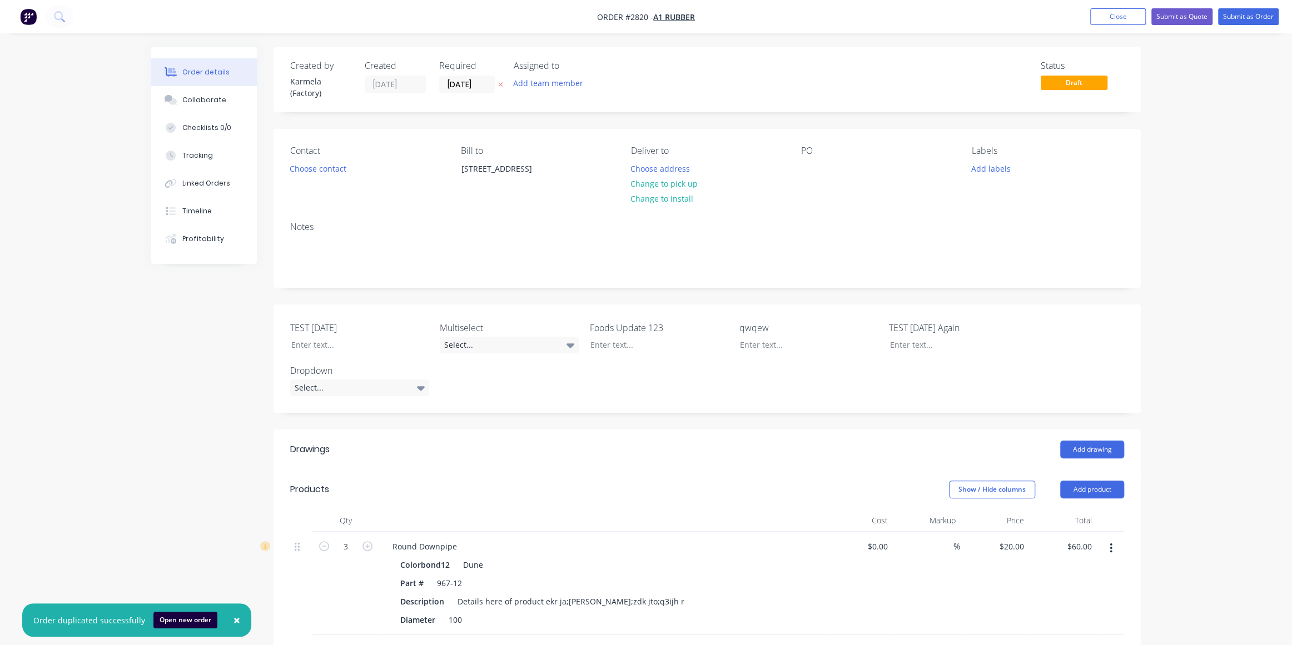
click at [235, 620] on button "×" at bounding box center [236, 620] width 29 height 27
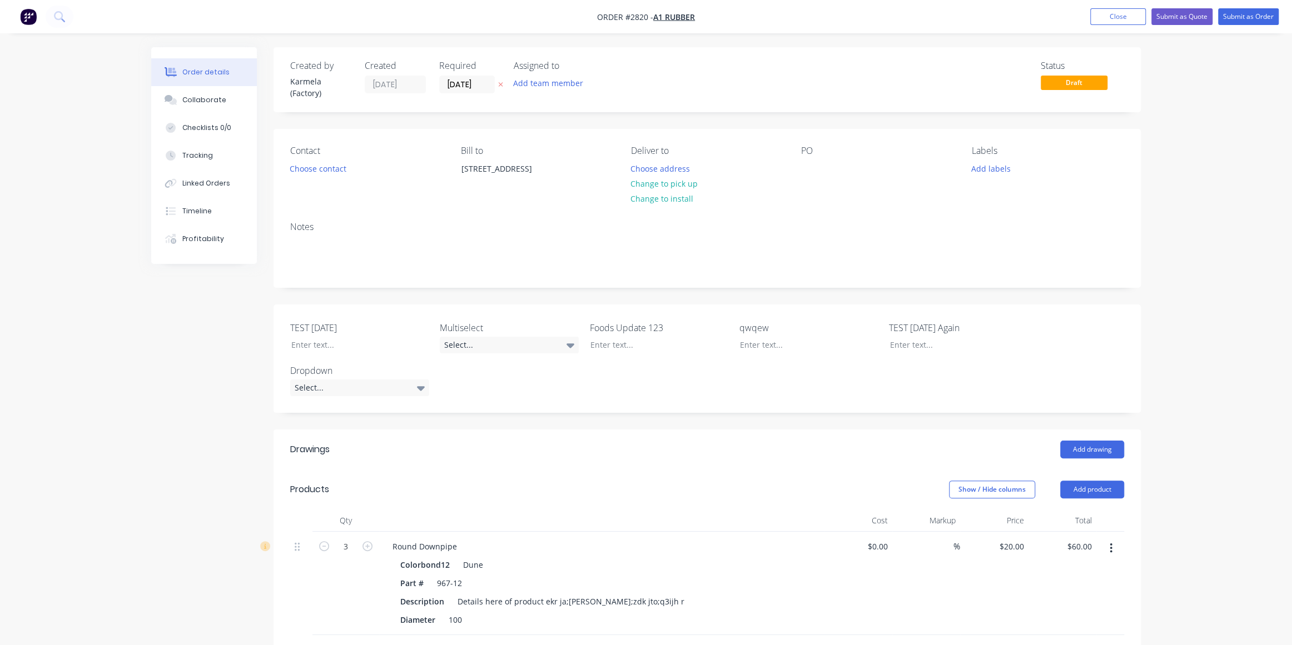
click at [145, 505] on div "Order details Collaborate Checklists 0/0 Tracking Linked Orders Timeline Profit…" at bounding box center [646, 501] width 1012 height 908
click at [1214, 329] on div "Order details Collaborate Checklists 0/0 Tracking Linked Orders Timeline Profit…" at bounding box center [646, 477] width 1292 height 955
click at [1215, 326] on div "Order details Collaborate Checklists 0/0 Tracking Linked Orders Timeline Profit…" at bounding box center [646, 477] width 1292 height 955
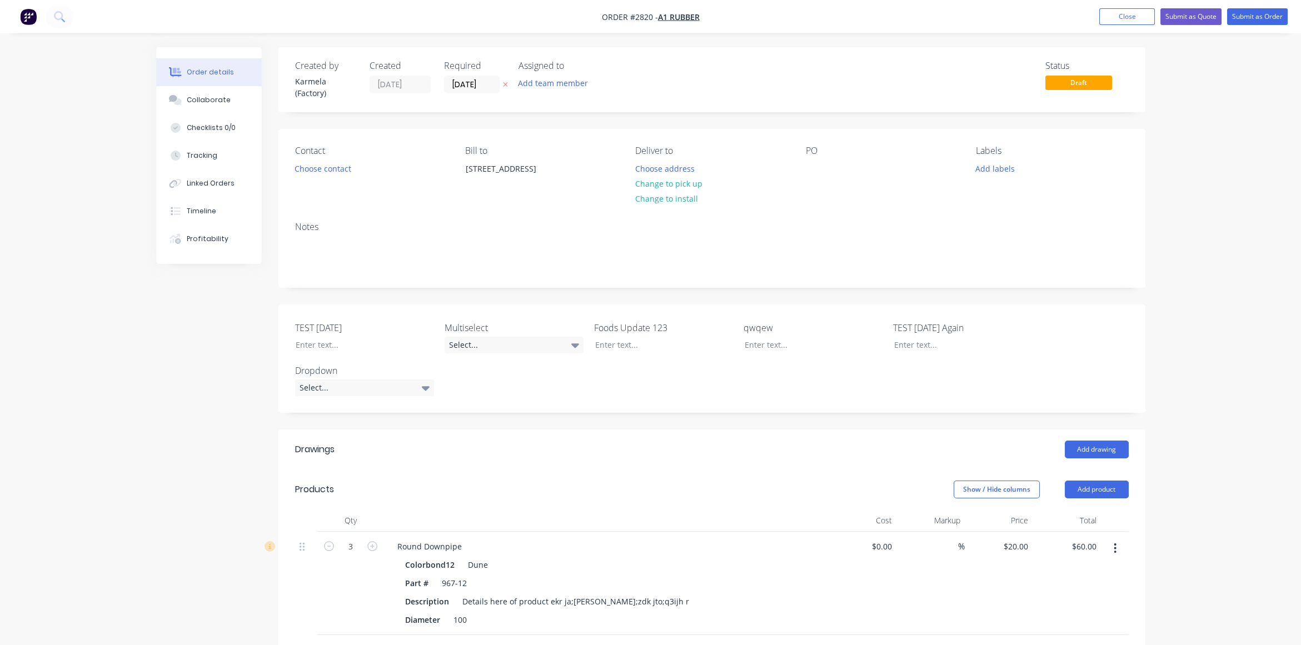
click at [1282, 256] on div "Order details Collaborate Checklists 0/0 Tracking Linked Orders Timeline Profit…" at bounding box center [650, 477] width 1301 height 955
click at [1219, 253] on div "Order details Collaborate Checklists 0/0 Tracking Linked Orders Timeline Profit…" at bounding box center [650, 477] width 1301 height 955
click at [1229, 239] on div "Order details Collaborate Checklists 0/0 Tracking Linked Orders Timeline Profit…" at bounding box center [650, 477] width 1301 height 955
click at [1231, 241] on div "Order details Collaborate Checklists 0/0 Tracking Linked Orders Timeline Profit…" at bounding box center [650, 477] width 1301 height 955
click at [1220, 249] on div "Order details Collaborate Checklists 0/0 Tracking Linked Orders Timeline Profit…" at bounding box center [650, 477] width 1301 height 955
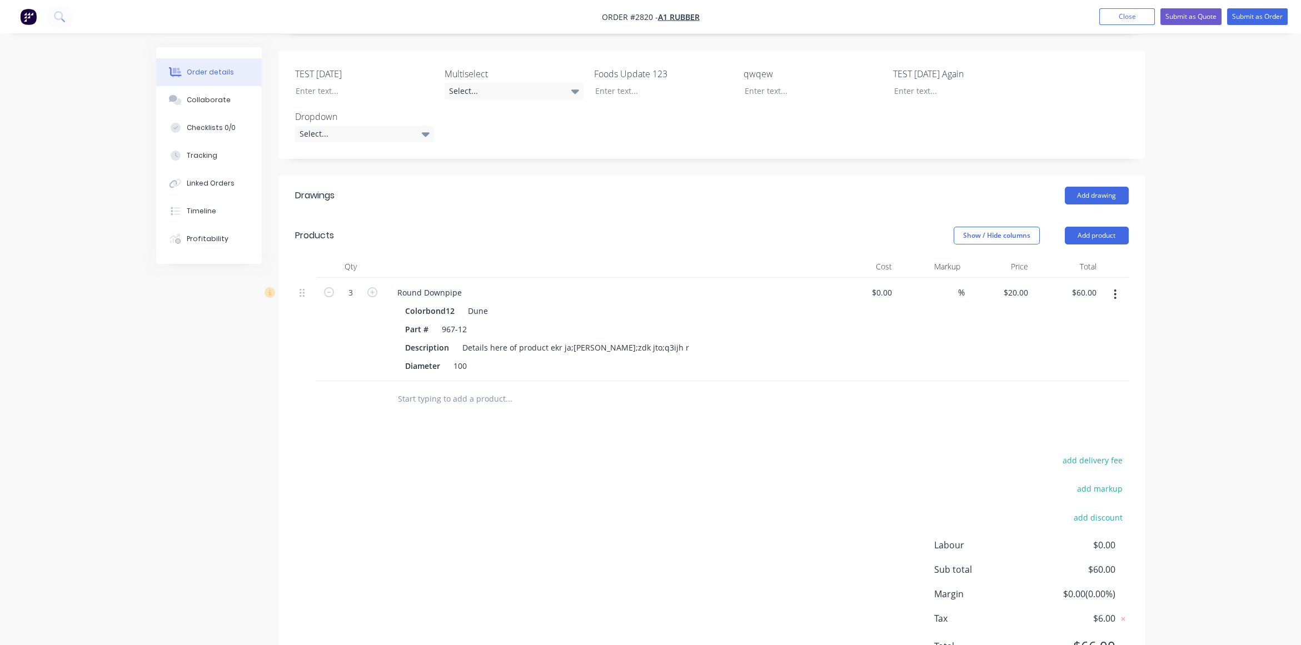
scroll to position [272, 0]
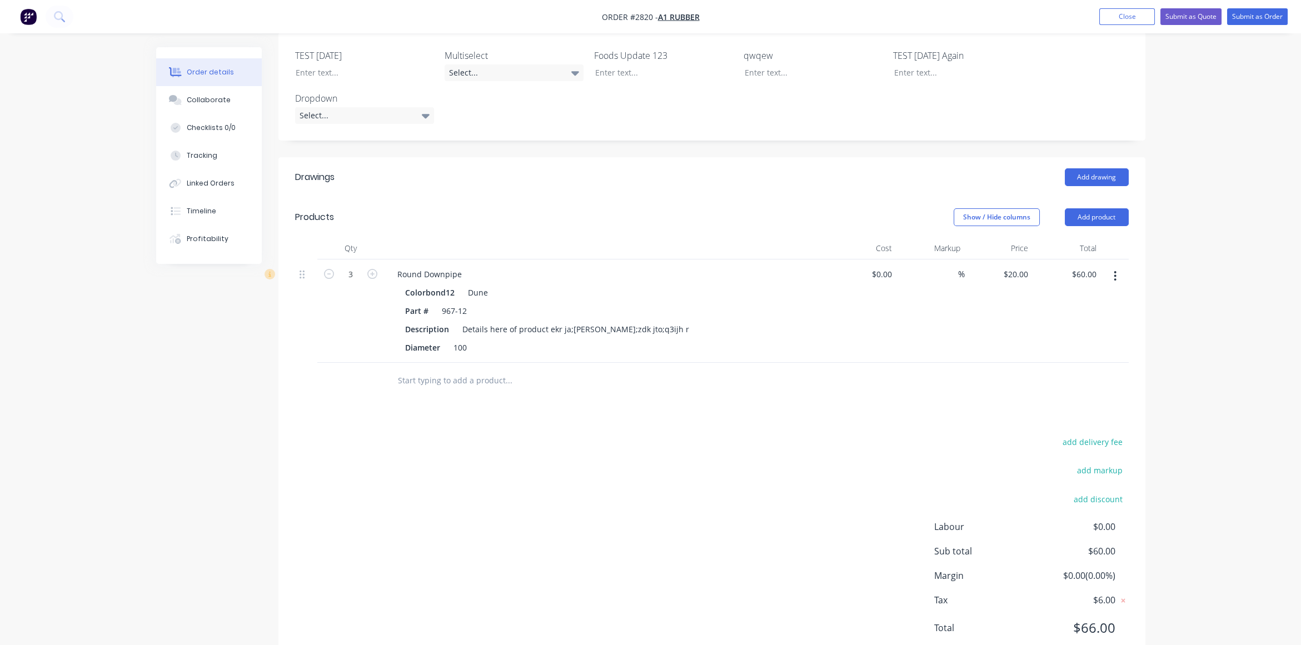
click at [1112, 273] on button "button" at bounding box center [1115, 276] width 26 height 20
click at [1077, 327] on div "Duplicate" at bounding box center [1077, 328] width 86 height 16
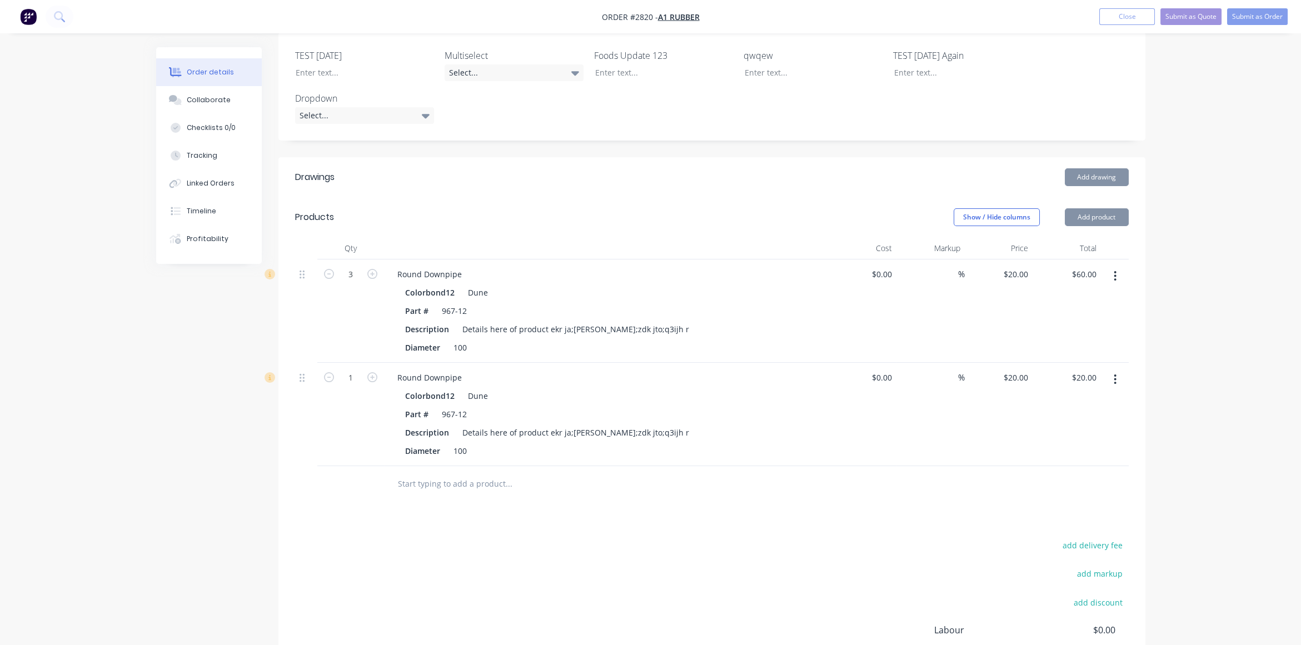
click at [1117, 377] on button "button" at bounding box center [1115, 380] width 26 height 20
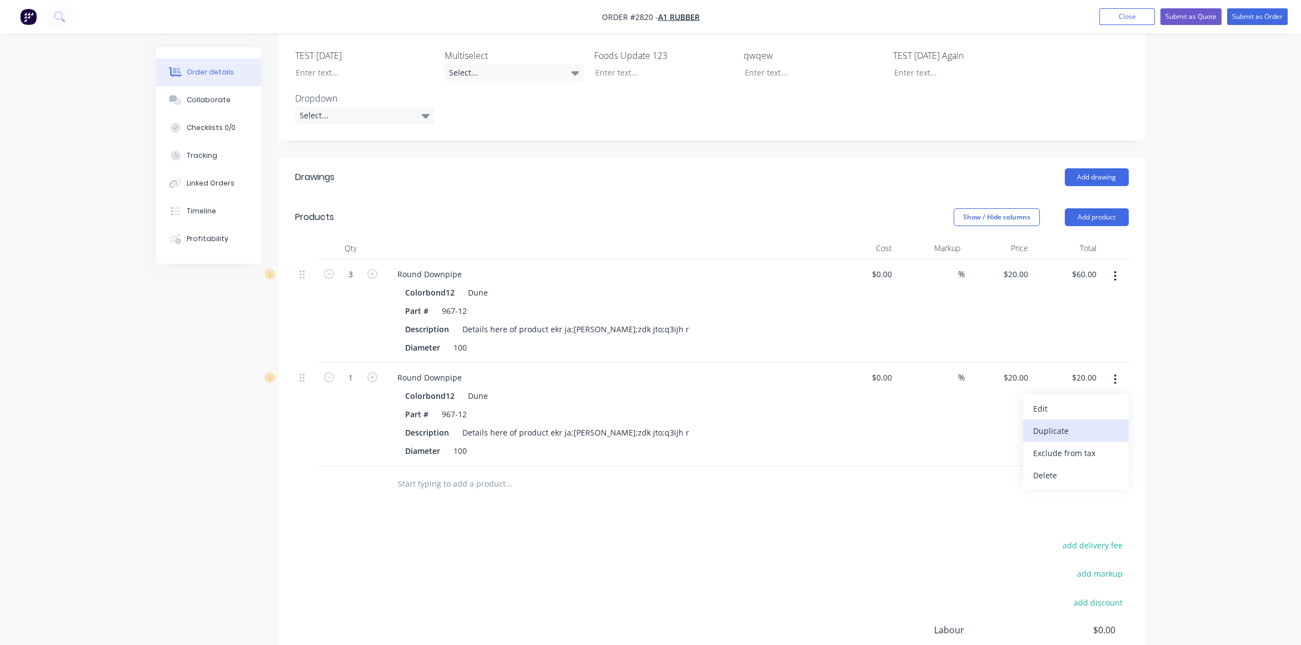
click at [1088, 428] on div "Duplicate" at bounding box center [1077, 431] width 86 height 16
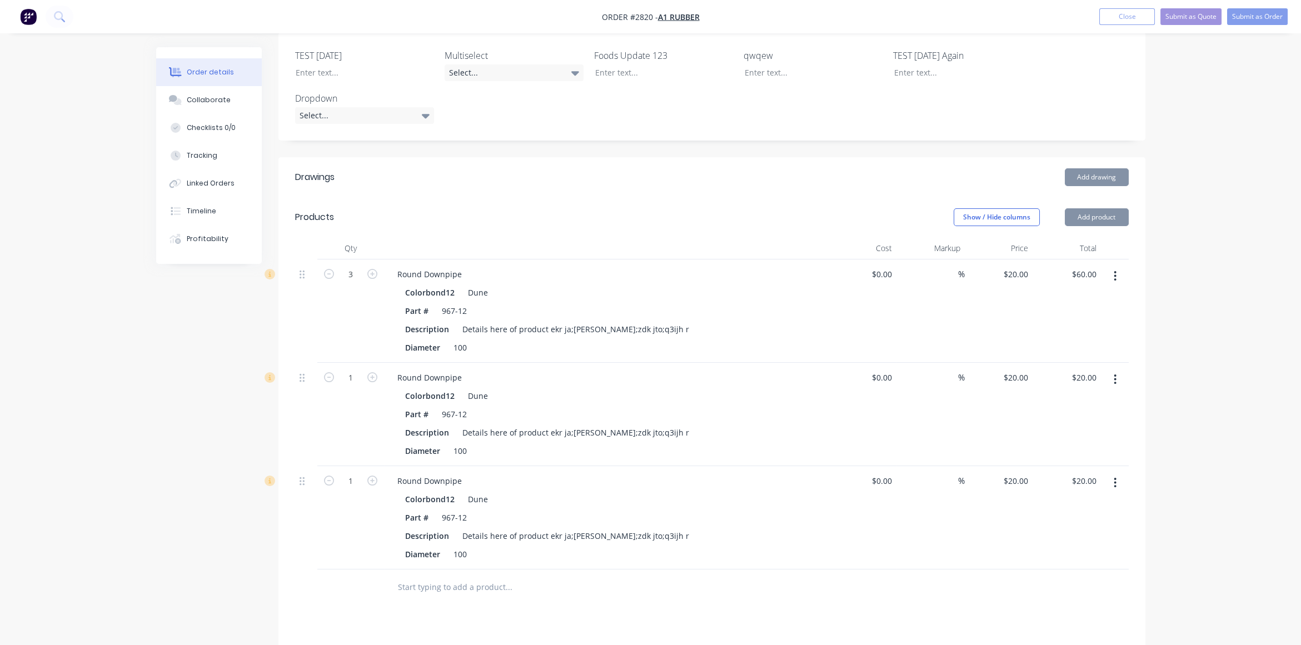
click at [1181, 405] on div "Order details Collaborate Checklists 0/0 Tracking Linked Orders Timeline Profit…" at bounding box center [650, 309] width 1301 height 1162
click at [1254, 20] on button "Submit as Order" at bounding box center [1258, 16] width 61 height 17
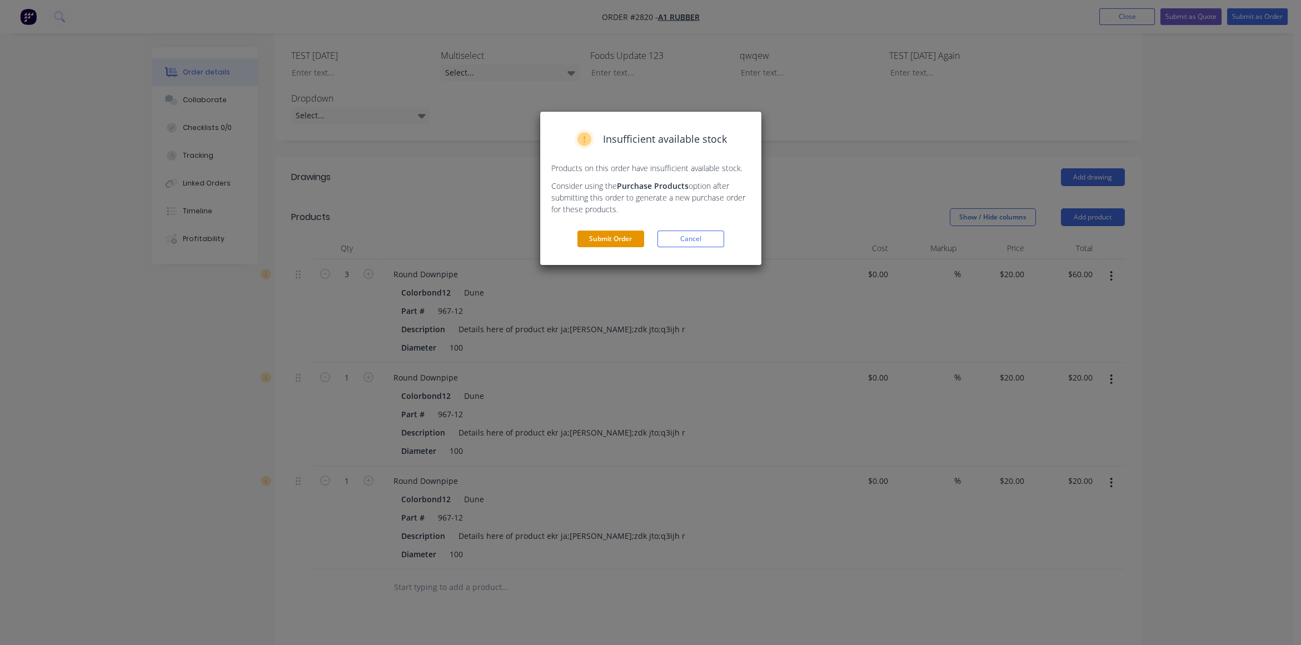
click at [629, 241] on button "Submit Order" at bounding box center [611, 239] width 67 height 17
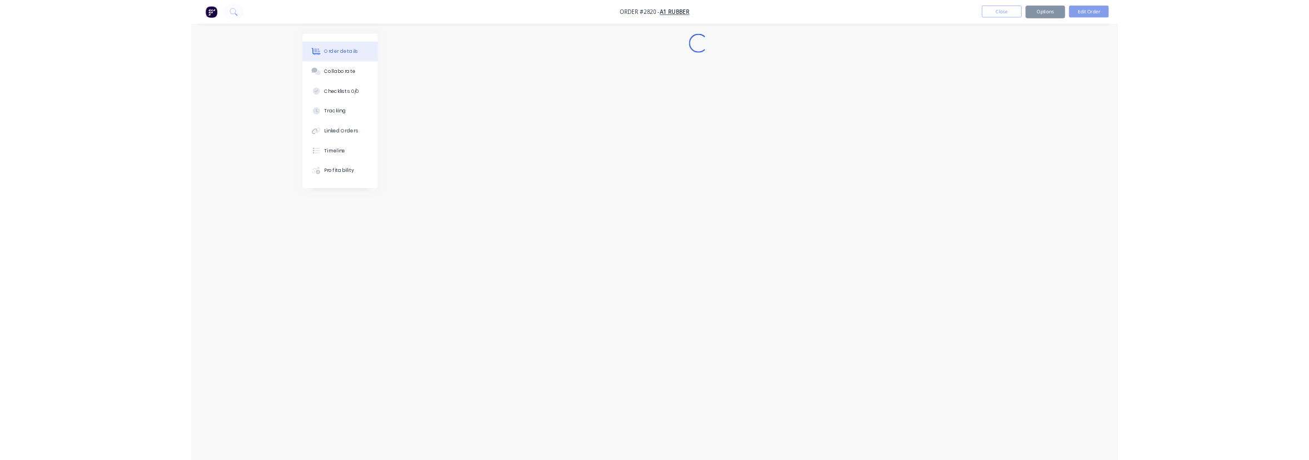
scroll to position [0, 0]
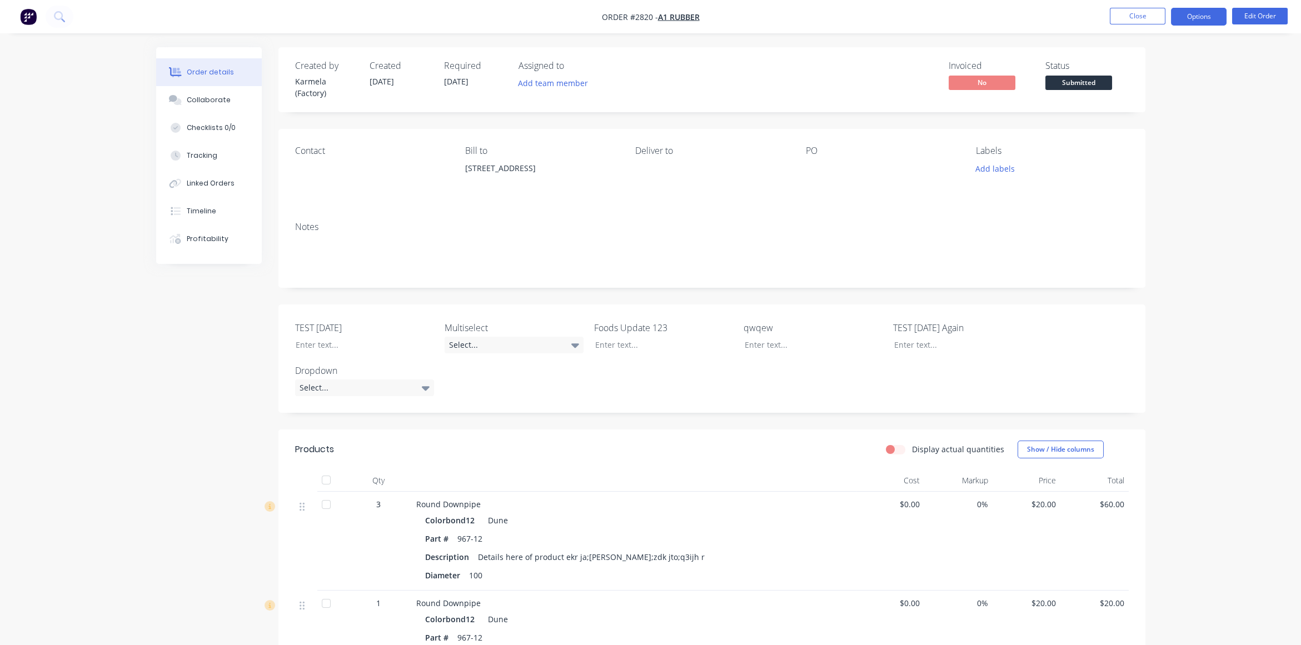
click at [1193, 18] on button "Options" at bounding box center [1199, 17] width 56 height 18
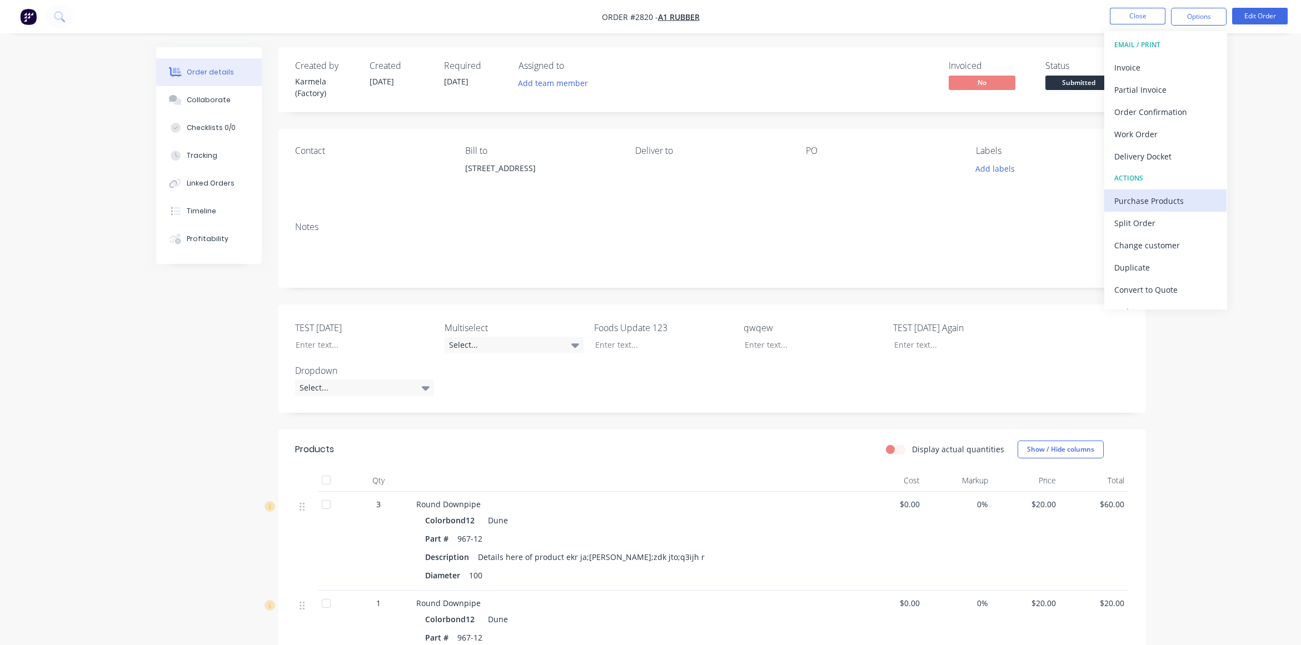
click at [1156, 202] on div "Purchase Products" at bounding box center [1166, 201] width 102 height 16
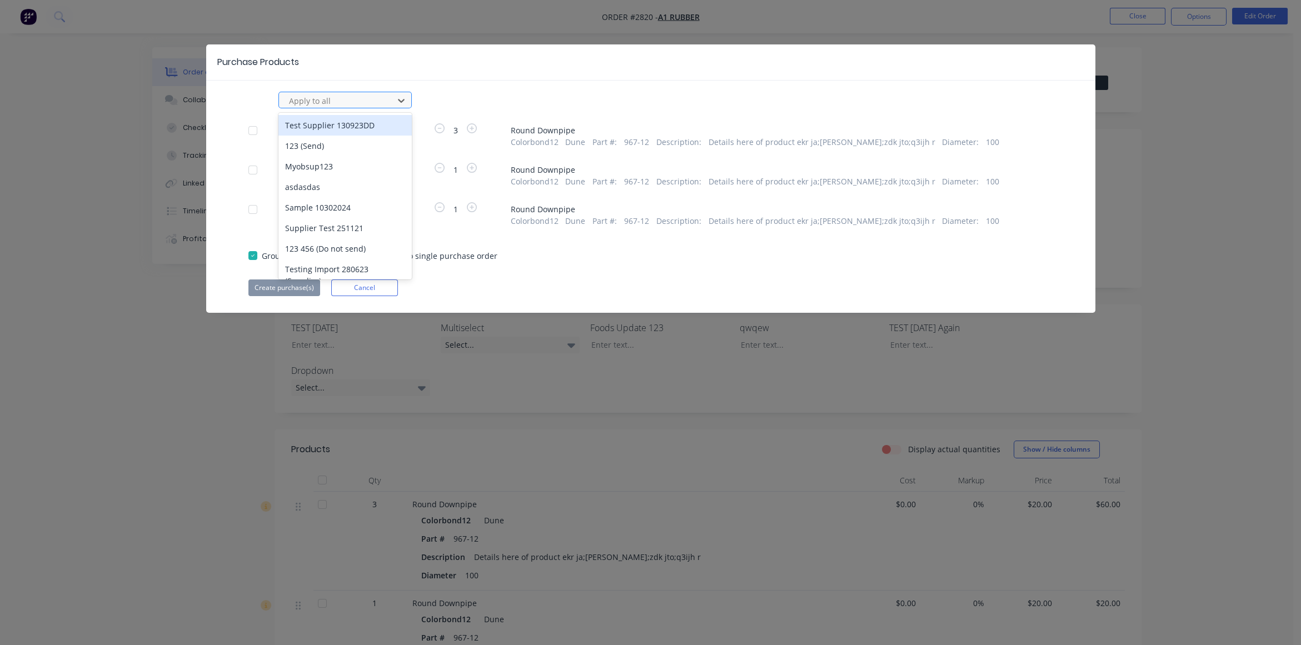
click at [346, 103] on div at bounding box center [338, 101] width 100 height 14
click at [347, 120] on div "Test Supplier 130923DD" at bounding box center [345, 125] width 133 height 21
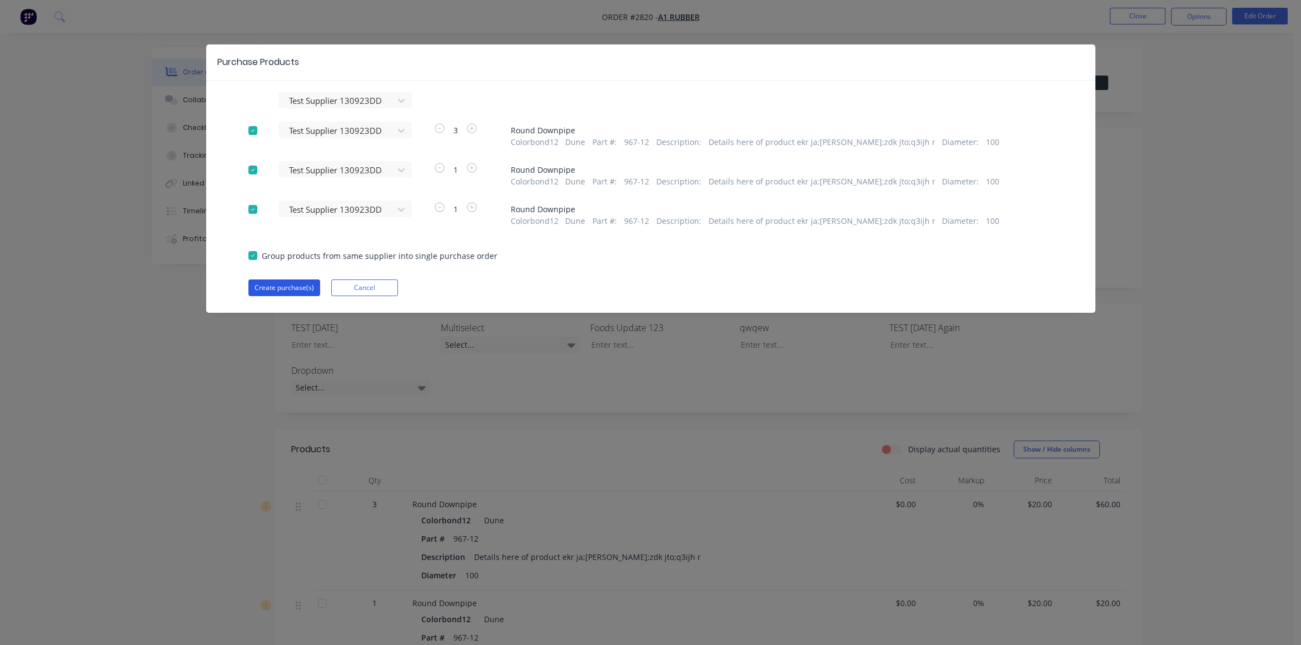
click at [302, 286] on button "Create purchase(s)" at bounding box center [285, 288] width 72 height 17
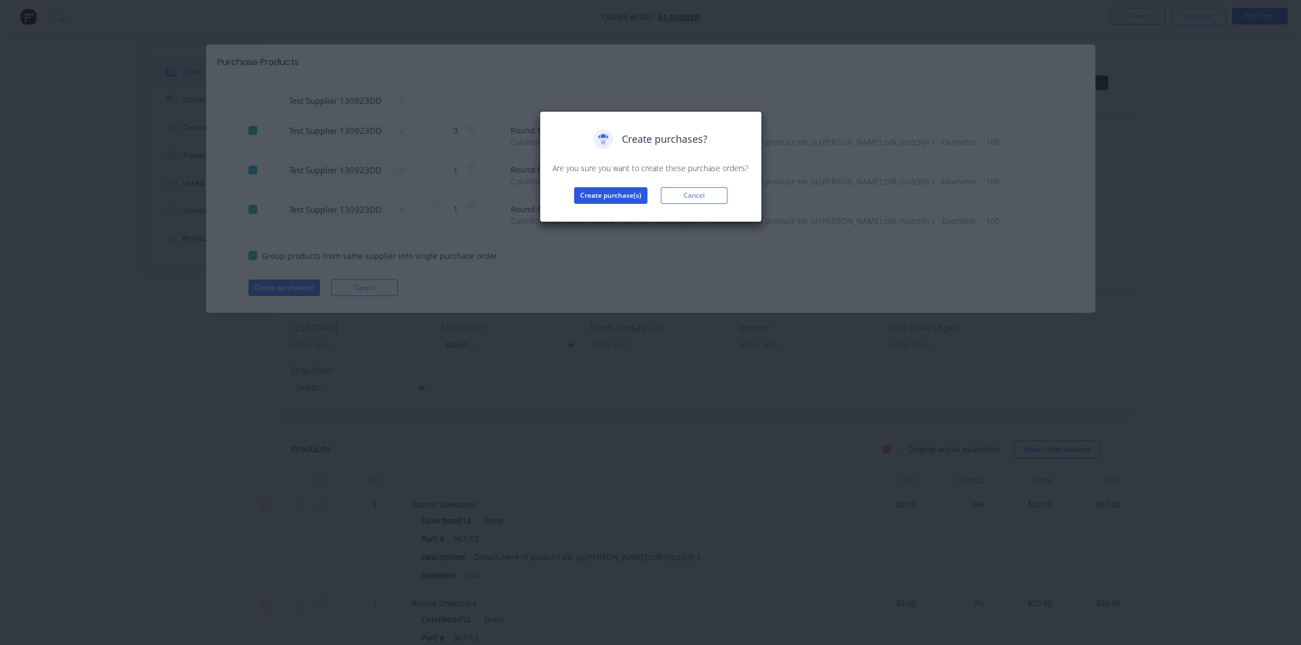
click at [620, 197] on button "Create purchase(s)" at bounding box center [610, 195] width 73 height 17
click at [587, 214] on button "View purchase(s)" at bounding box center [611, 213] width 67 height 17
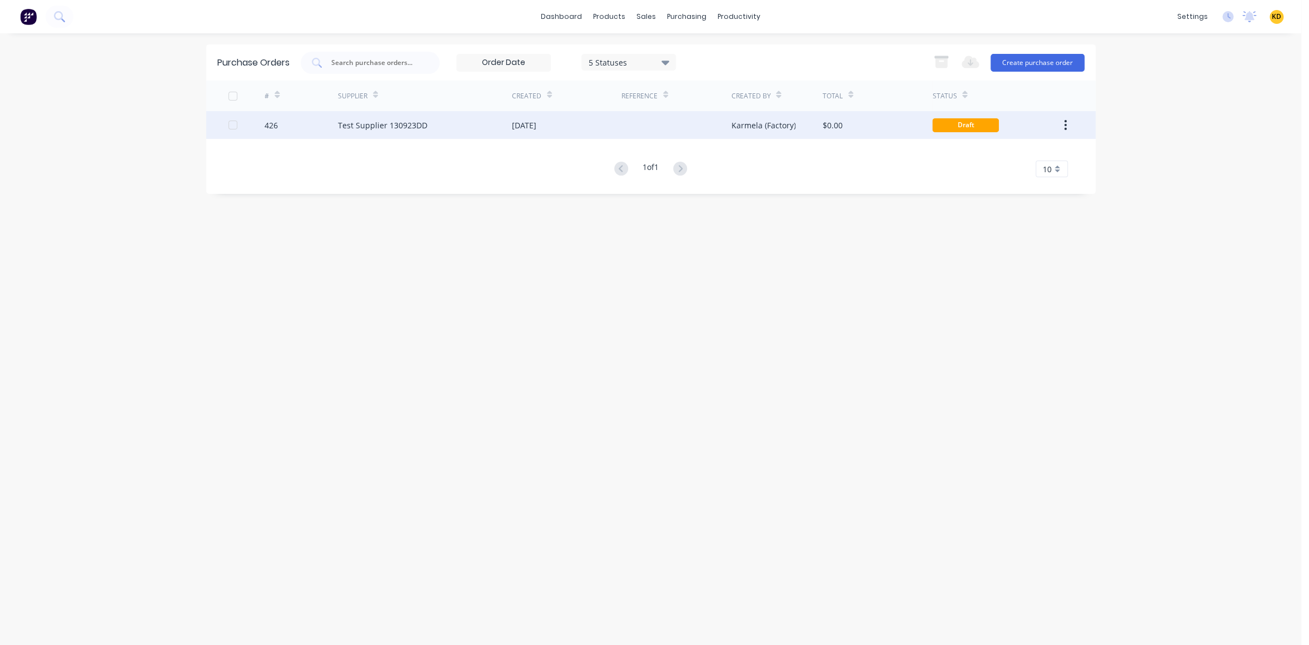
click at [738, 122] on div "Karmela (Factory)" at bounding box center [763, 126] width 64 height 12
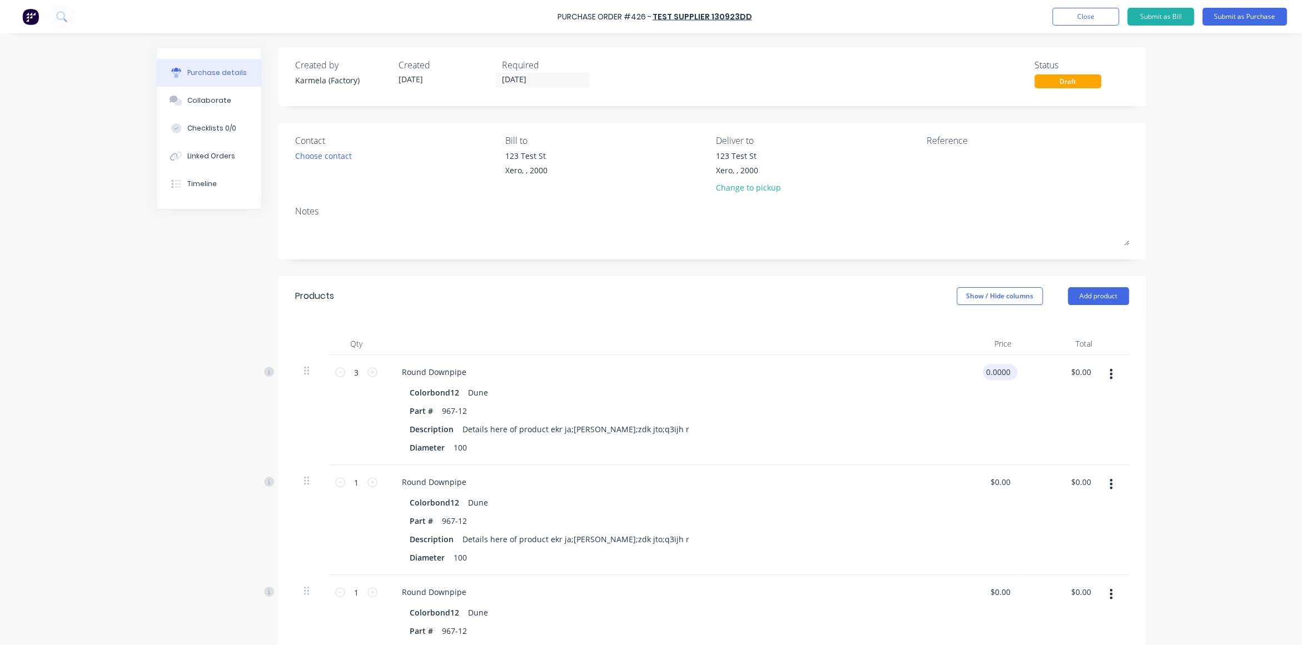
click at [1003, 371] on input "0.0000" at bounding box center [998, 372] width 30 height 16
type input "$10.00"
type input "$30.00"
click at [1011, 474] on div "$0.00 $0.00" at bounding box center [980, 520] width 81 height 110
click at [1003, 485] on input "0.0000" at bounding box center [998, 482] width 30 height 16
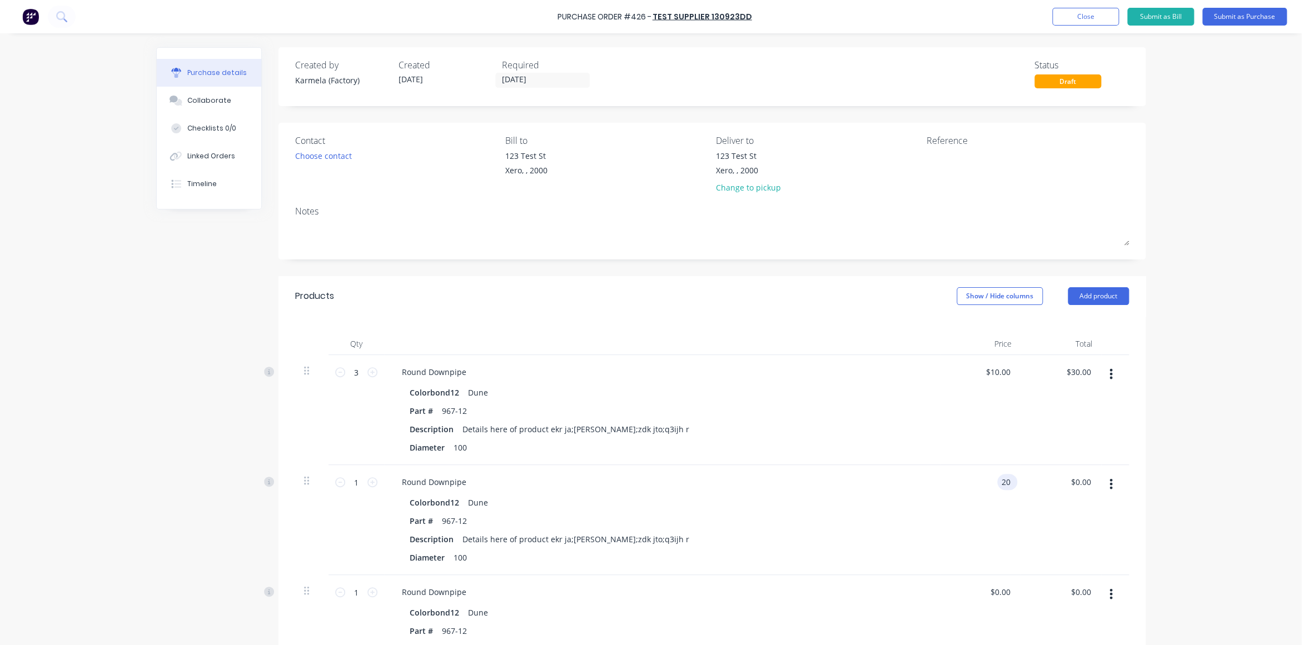
type input "$20.00"
click at [1003, 593] on input "0.0000" at bounding box center [998, 592] width 30 height 16
type input "$30.00"
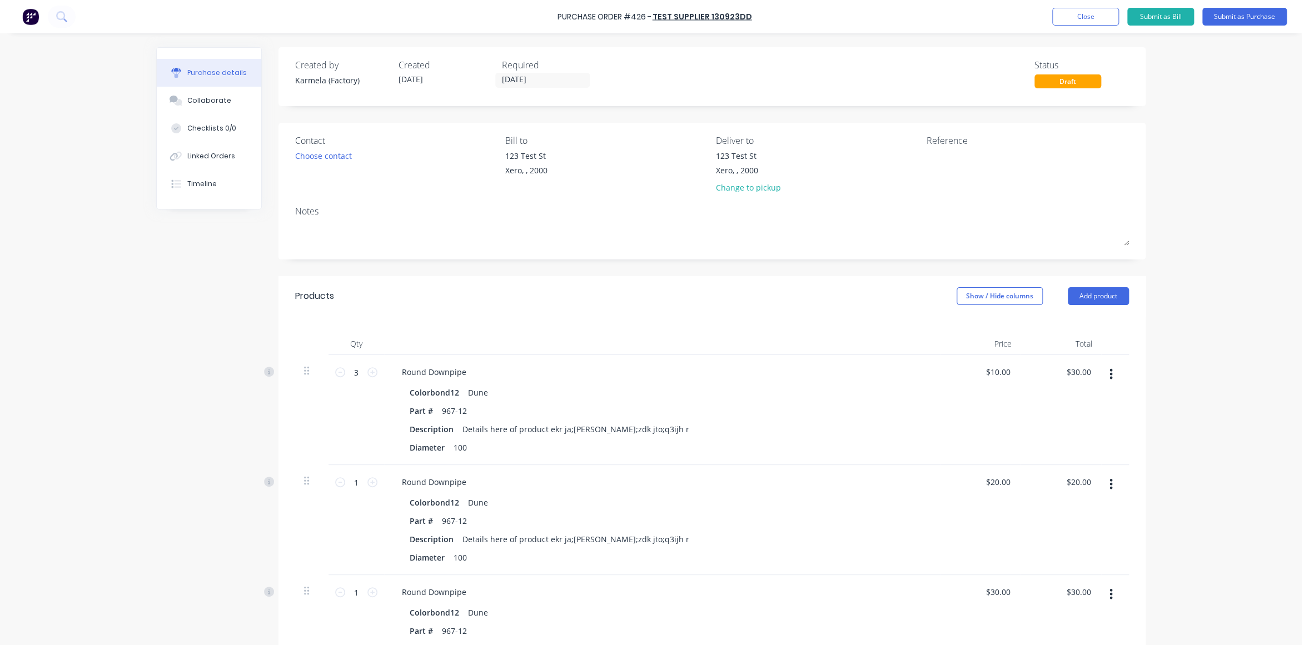
click at [1196, 471] on div "Purchase Order #426 - Test Supplier 130923DD Add product Close Submit as Bill S…" at bounding box center [650, 322] width 1301 height 645
drag, startPoint x: 1196, startPoint y: 471, endPoint x: 1223, endPoint y: 464, distance: 28.0
click at [1221, 470] on div "Purchase Order #426 - Test Supplier 130923DD Add product Close Submit as Bill S…" at bounding box center [650, 322] width 1301 height 645
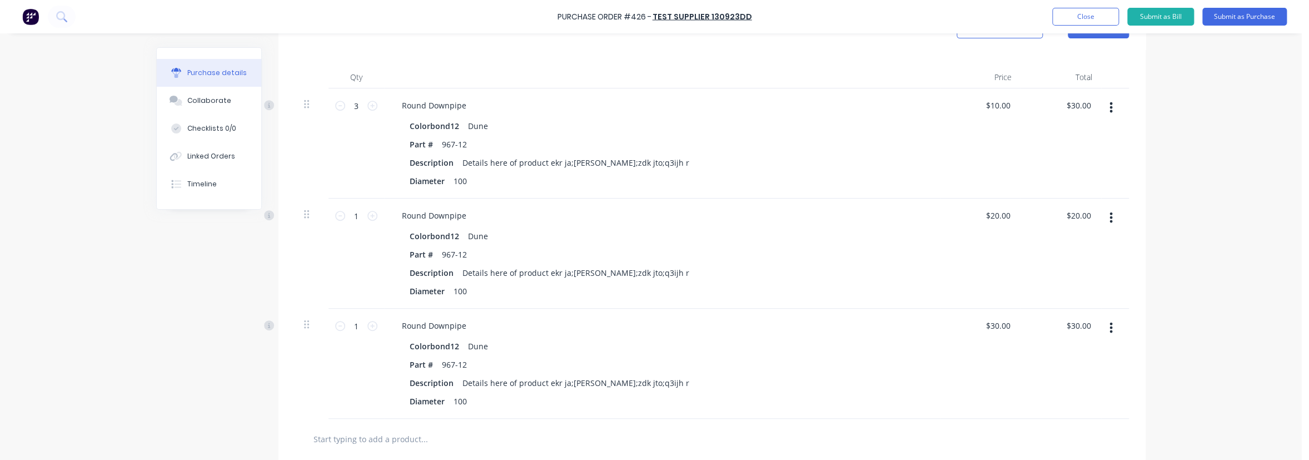
scroll to position [272, 0]
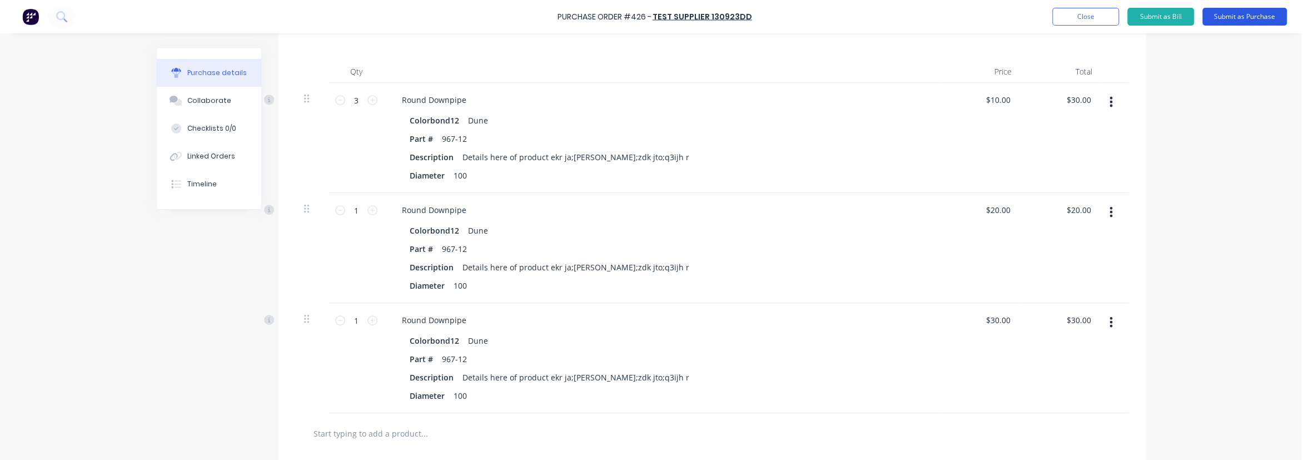
click at [1248, 10] on button "Submit as Purchase" at bounding box center [1245, 17] width 85 height 18
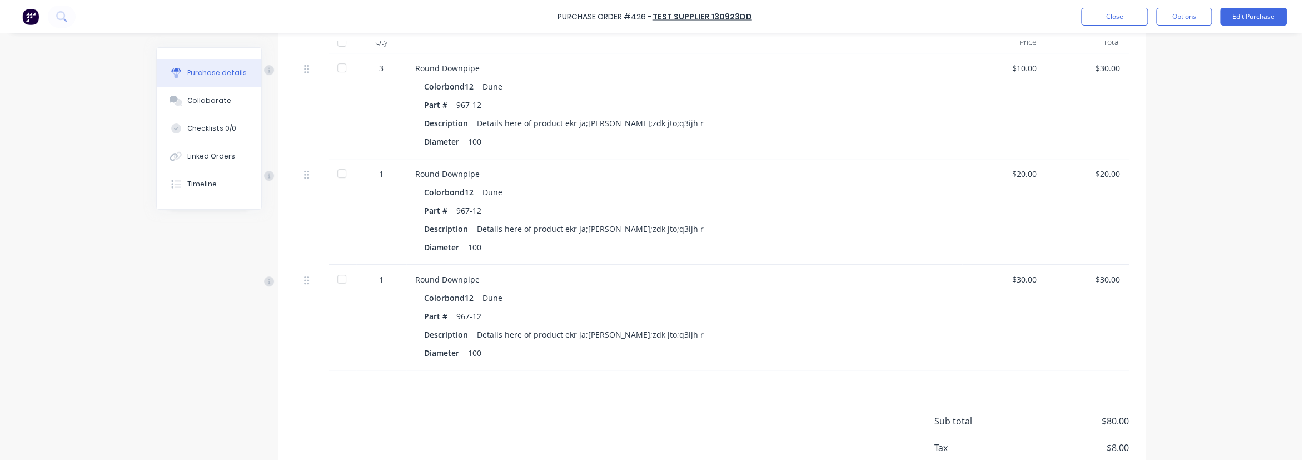
scroll to position [262, 0]
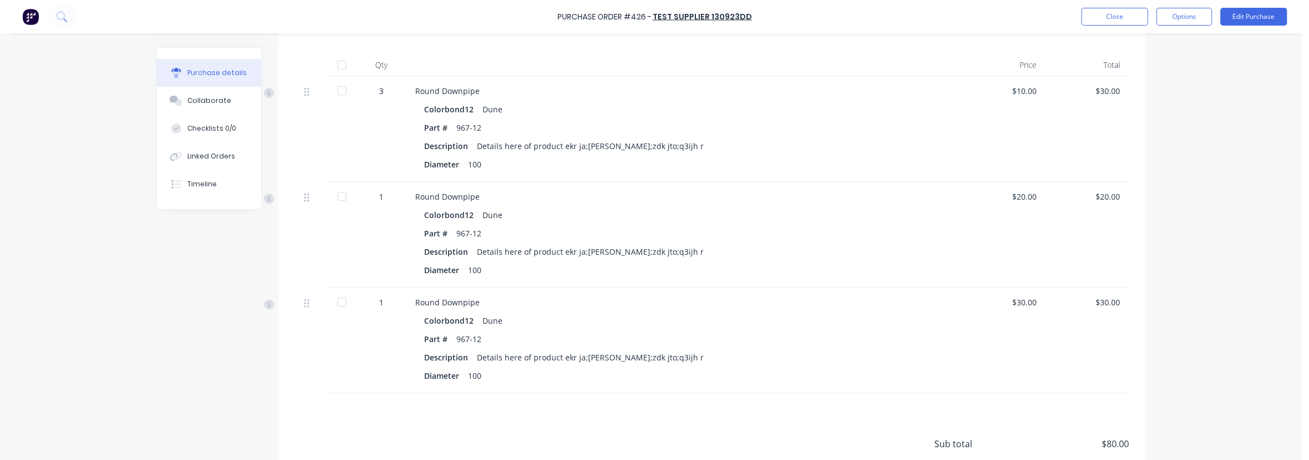
click at [337, 63] on div at bounding box center [342, 65] width 22 height 22
click at [1244, 14] on button "Edit Purchase" at bounding box center [1253, 17] width 67 height 18
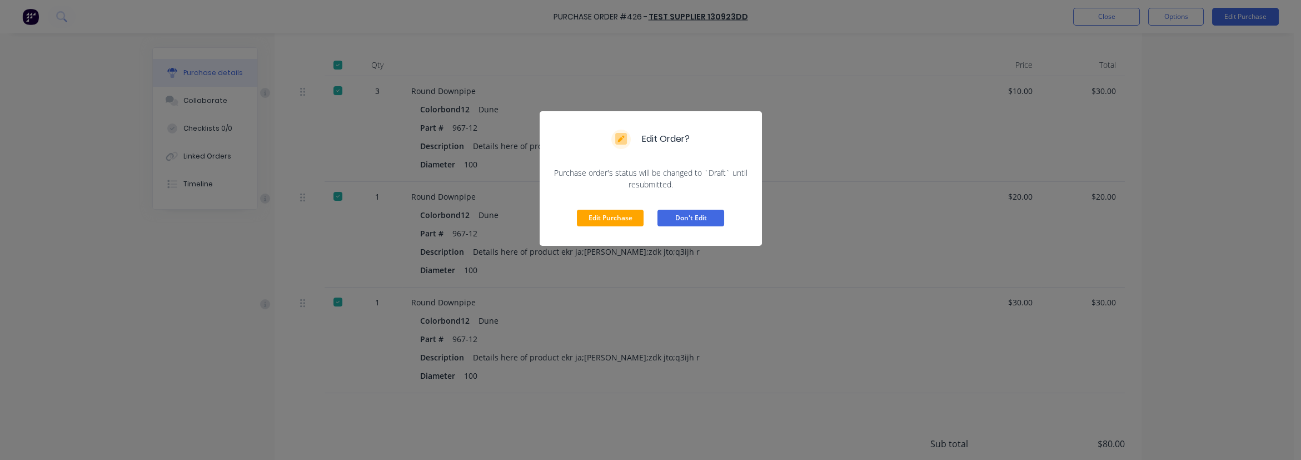
click at [705, 220] on button "Don't Edit" at bounding box center [691, 218] width 67 height 17
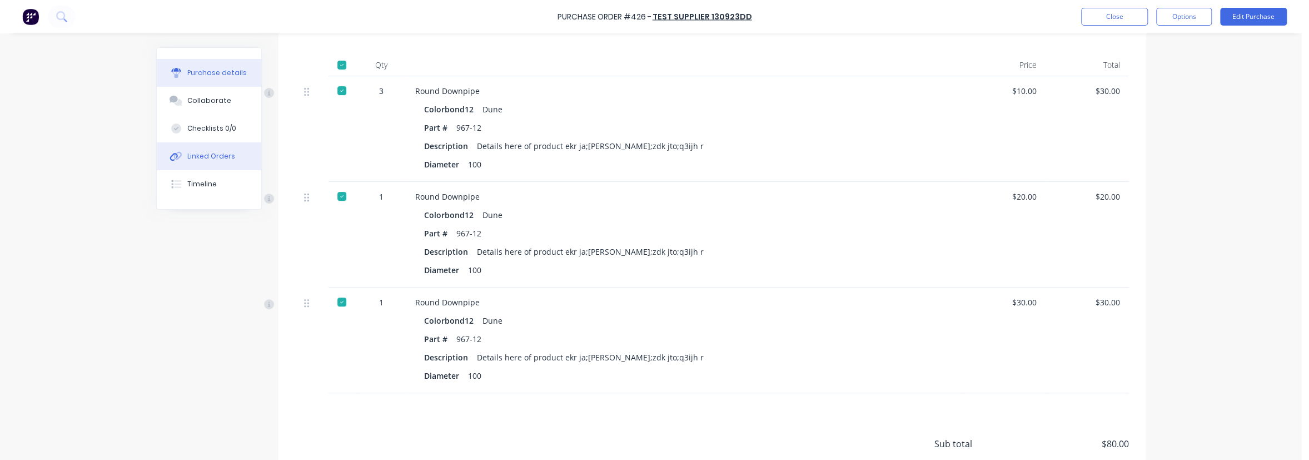
click at [212, 157] on div "Linked Orders" at bounding box center [211, 156] width 48 height 10
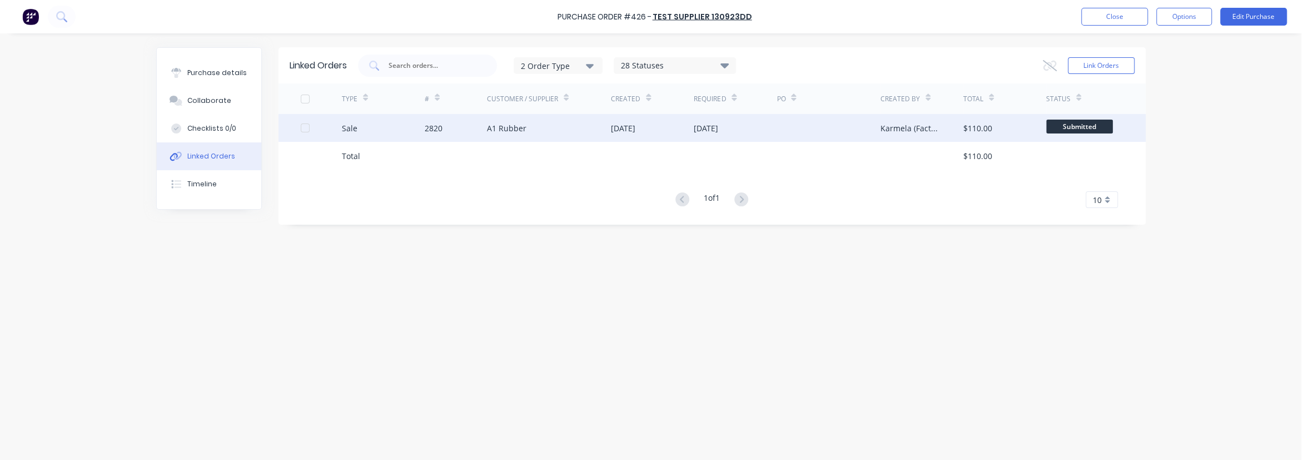
click at [673, 135] on div "[DATE]" at bounding box center [652, 128] width 83 height 28
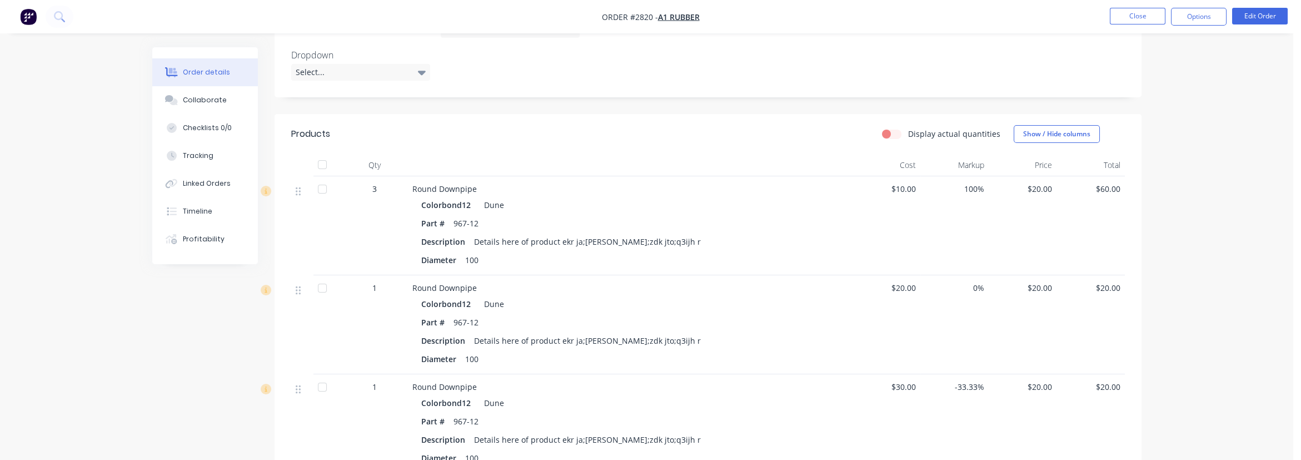
scroll to position [364, 0]
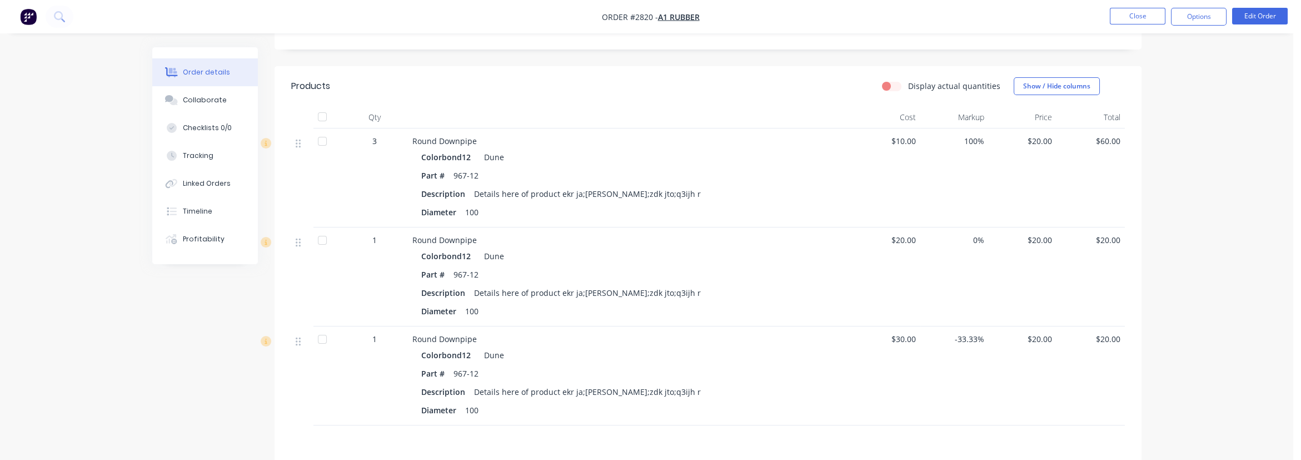
click at [1164, 242] on div "Order details Collaborate Checklists 0/0 Tracking Linked Orders Timeline Profit…" at bounding box center [647, 129] width 1294 height 987
click at [1175, 198] on div "Order details Collaborate Checklists 0/0 Tracking Linked Orders Timeline Profit…" at bounding box center [647, 129] width 1294 height 987
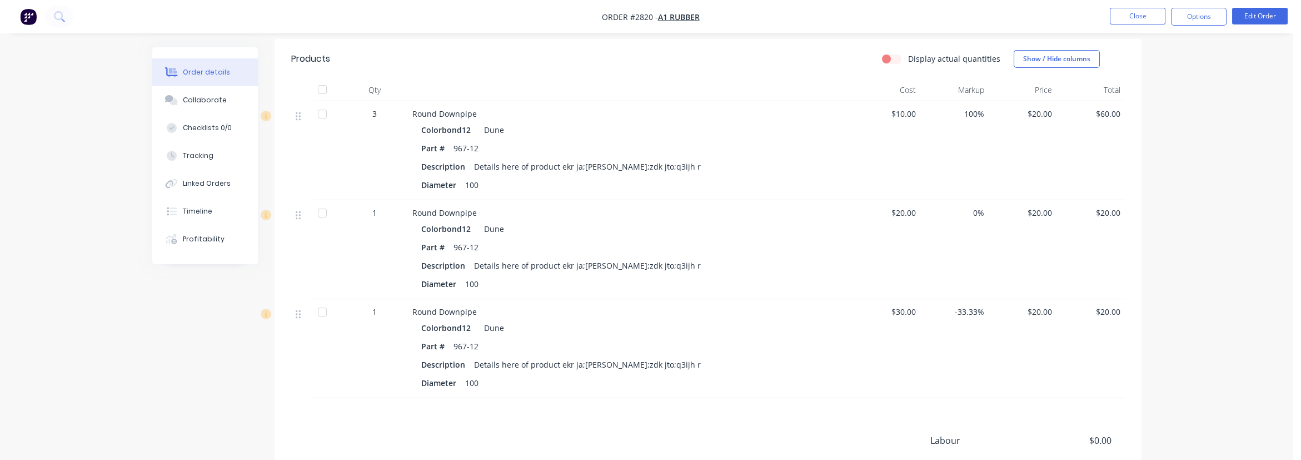
scroll to position [345, 0]
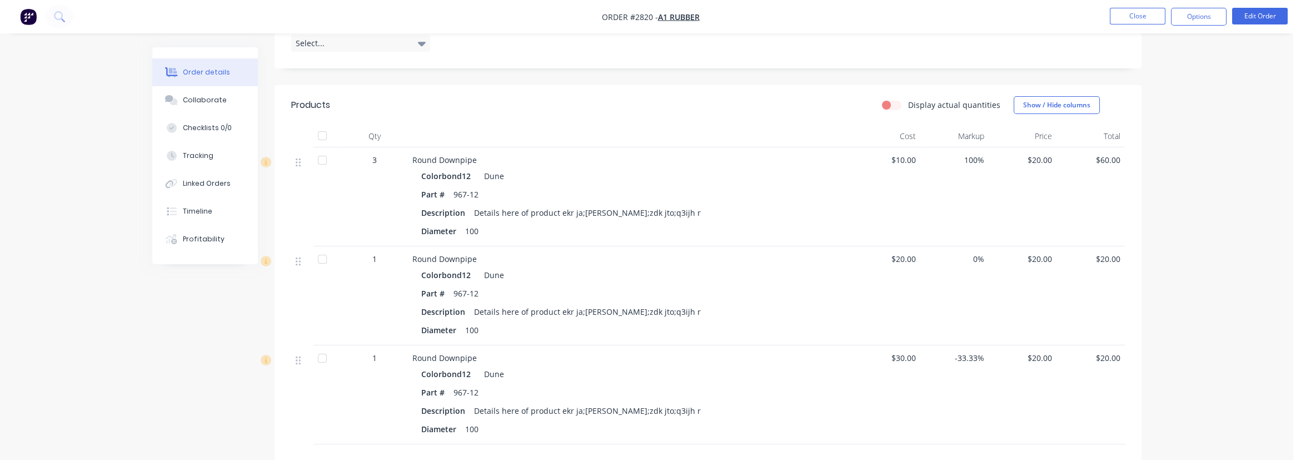
click at [1238, 239] on div "Order details Collaborate Checklists 0/0 Tracking Linked Orders Timeline Profit…" at bounding box center [647, 148] width 1294 height 987
click at [209, 181] on div "Linked Orders" at bounding box center [207, 183] width 48 height 10
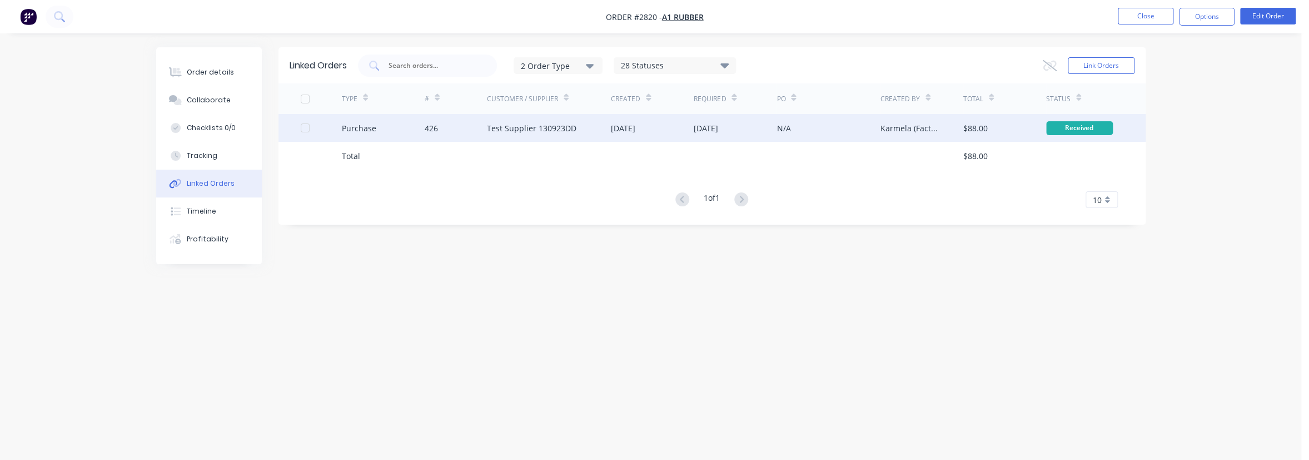
click at [469, 124] on div "426" at bounding box center [456, 128] width 62 height 28
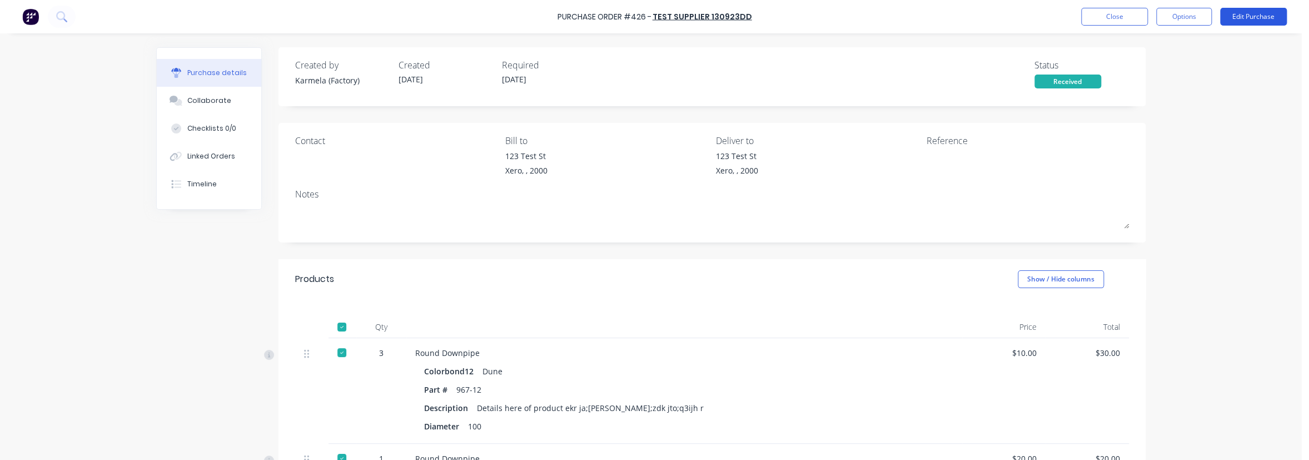
click at [1257, 17] on button "Edit Purchase" at bounding box center [1253, 17] width 67 height 18
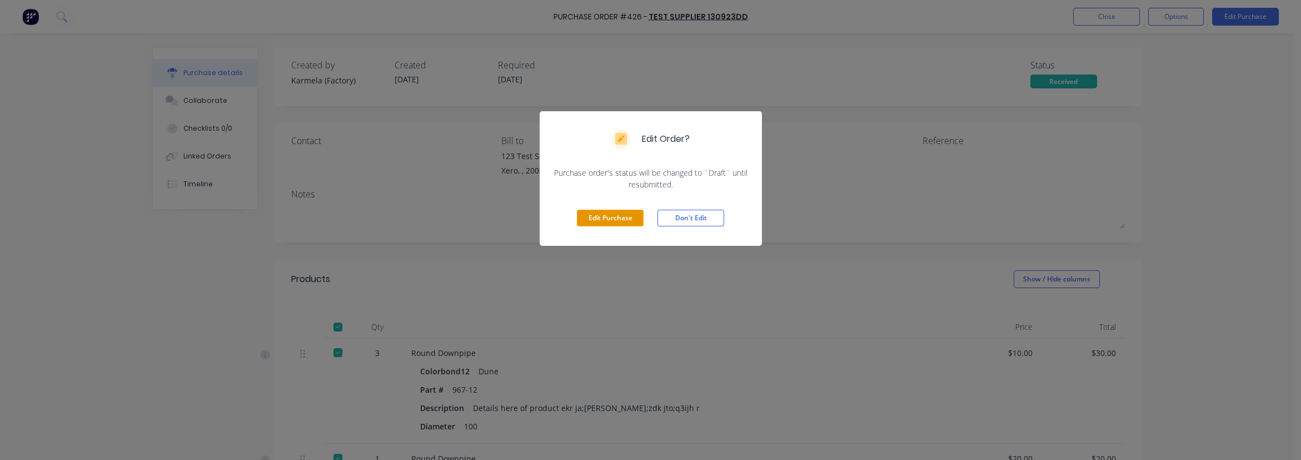
click at [607, 212] on button "Edit Purchase" at bounding box center [610, 218] width 67 height 17
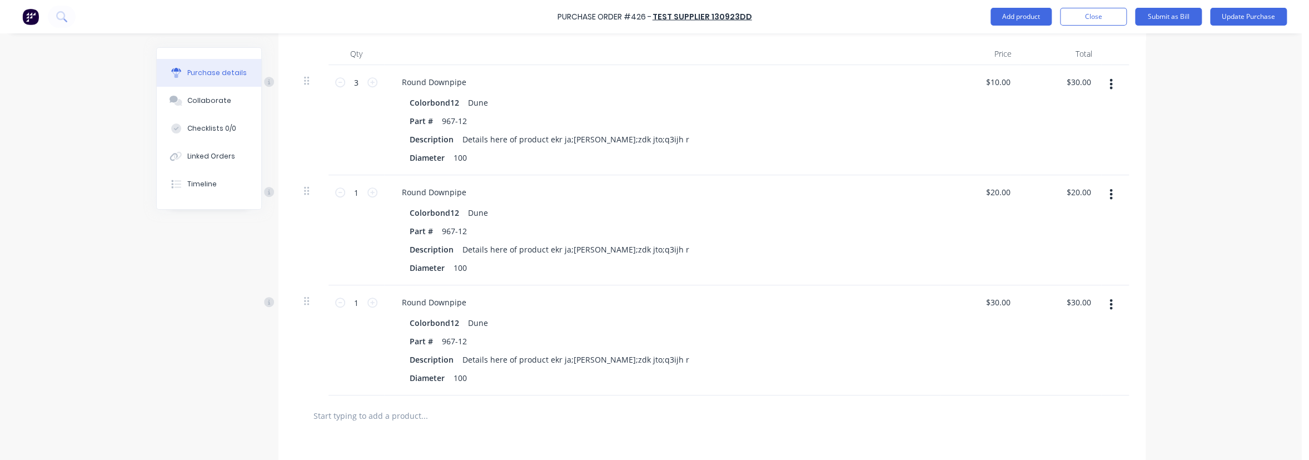
scroll to position [381, 0]
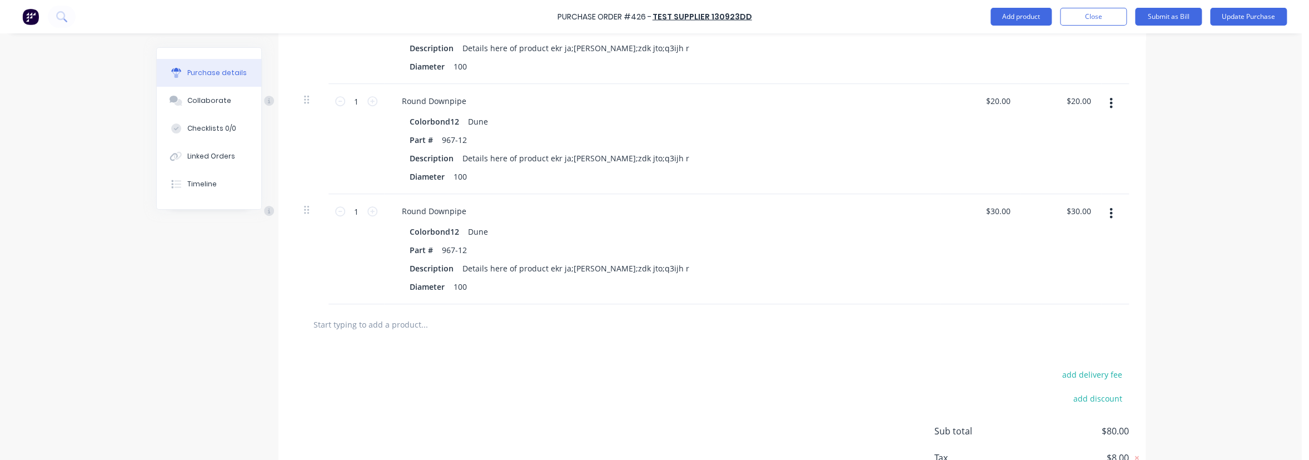
drag, startPoint x: 1105, startPoint y: 218, endPoint x: 1104, endPoint y: 225, distance: 7.3
click at [1110, 218] on icon "button" at bounding box center [1111, 213] width 3 height 12
click at [1081, 265] on button "Duplicate" at bounding box center [1077, 265] width 95 height 22
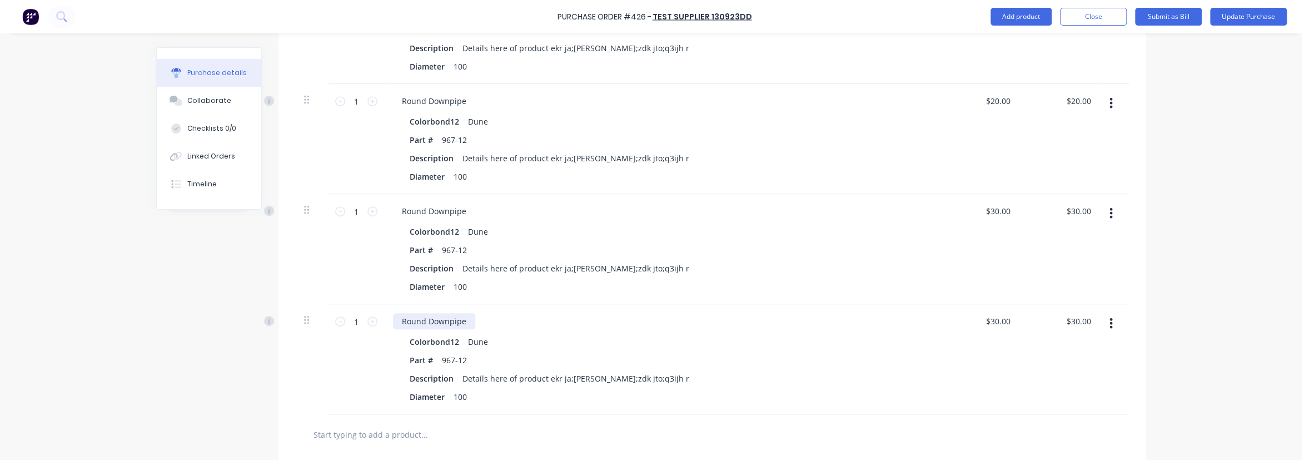
click at [457, 320] on div "Round Downpipe" at bounding box center [434, 321] width 82 height 16
click at [467, 320] on div "Round Downpipe" at bounding box center [434, 321] width 82 height 16
click at [194, 348] on div "Created by Karmela (Factory) Created [DATE] Required [DATE] Status Draft Contac…" at bounding box center [651, 152] width 990 height 972
click at [1234, 21] on button "Update Purchase" at bounding box center [1248, 17] width 77 height 18
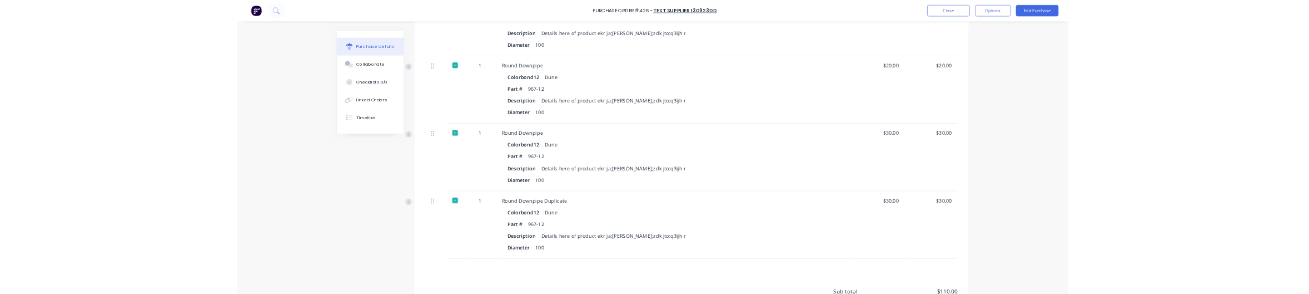
scroll to position [455, 0]
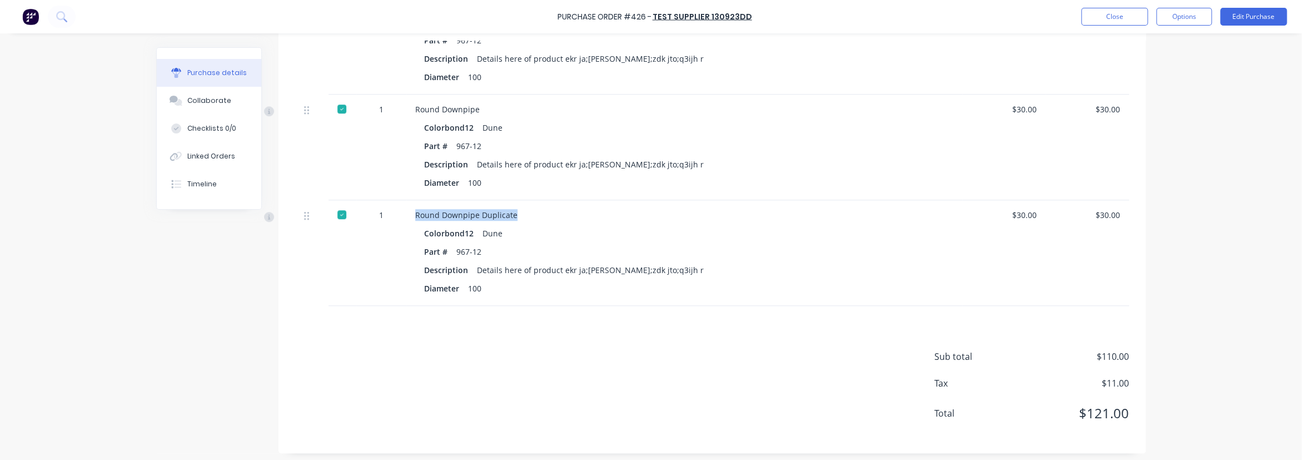
drag, startPoint x: 409, startPoint y: 215, endPoint x: 532, endPoint y: 215, distance: 122.9
click at [532, 215] on div "Round Downpipe Duplicate Colorbond12 Dune Part # 967-12 Description Details her…" at bounding box center [684, 253] width 556 height 106
copy div "Round Downpipe Duplicate"
